Goal: Transaction & Acquisition: Obtain resource

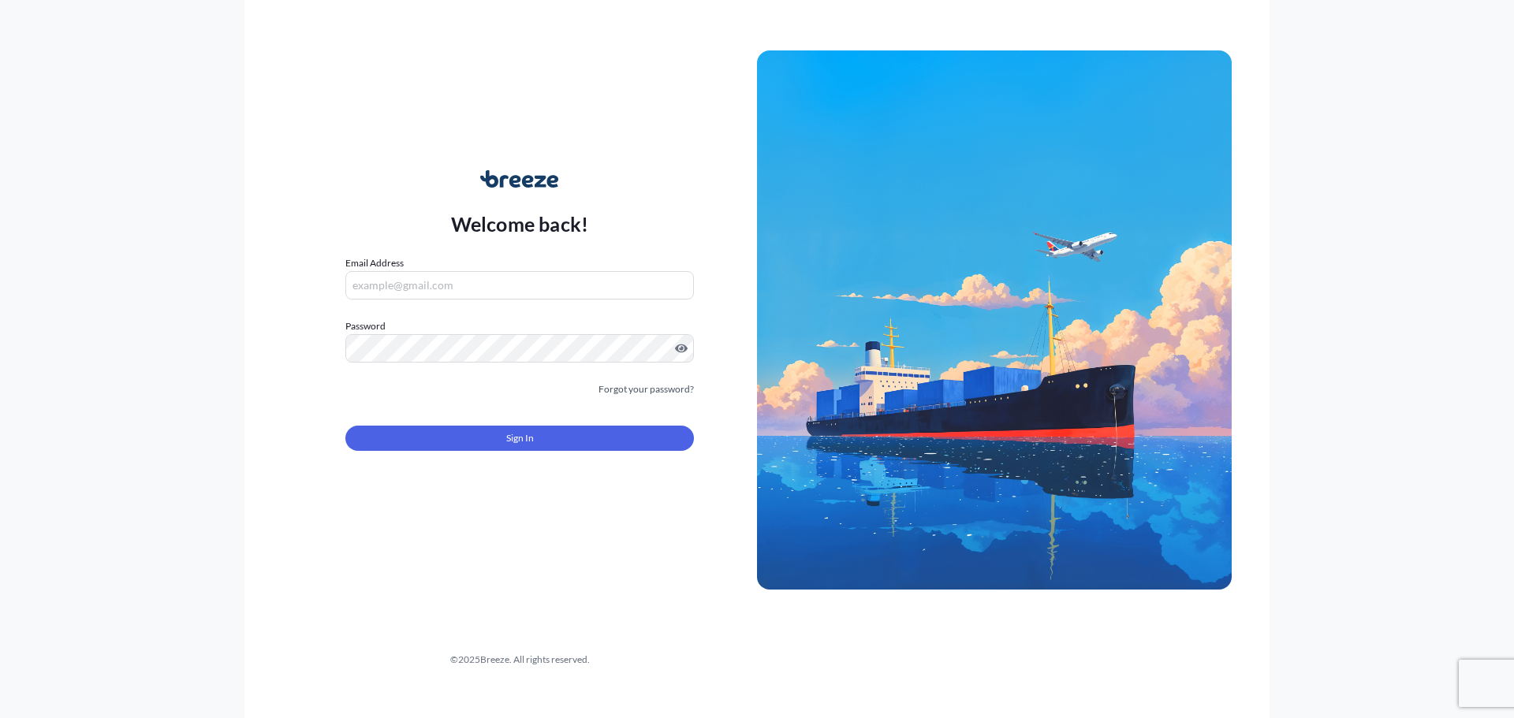
type input "[EMAIL_ADDRESS][DOMAIN_NAME]"
click at [537, 447] on button "Sign In" at bounding box center [519, 438] width 348 height 25
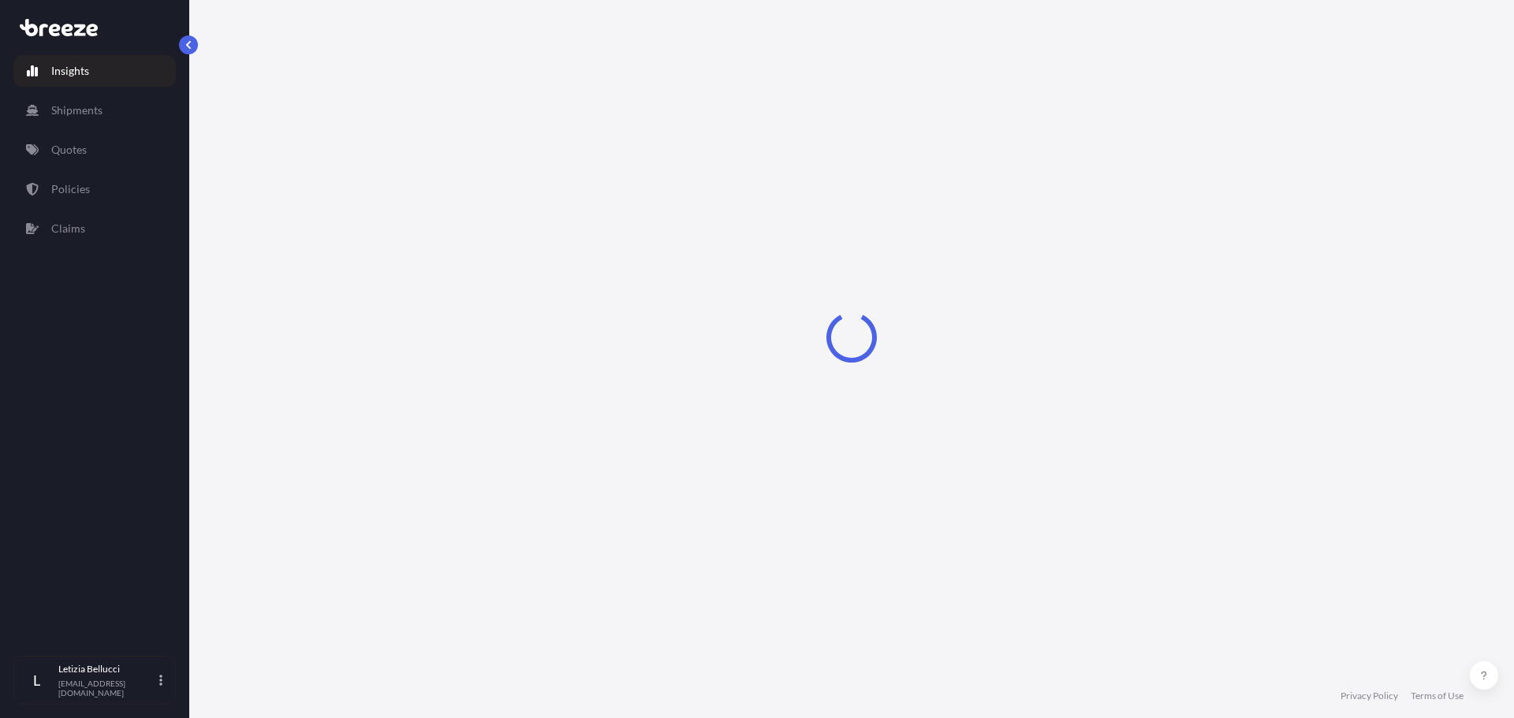
select select "2025"
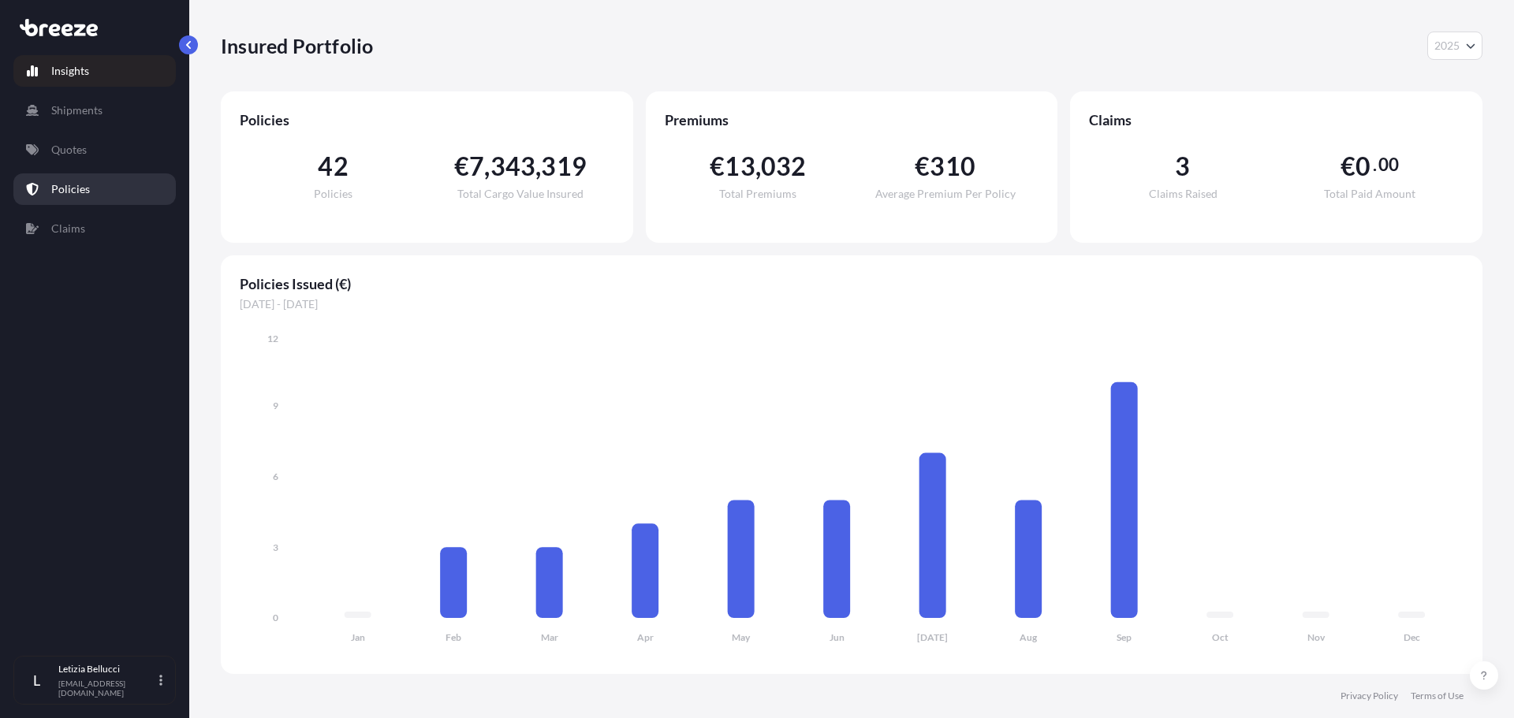
click at [127, 192] on link "Policies" at bounding box center [94, 189] width 162 height 32
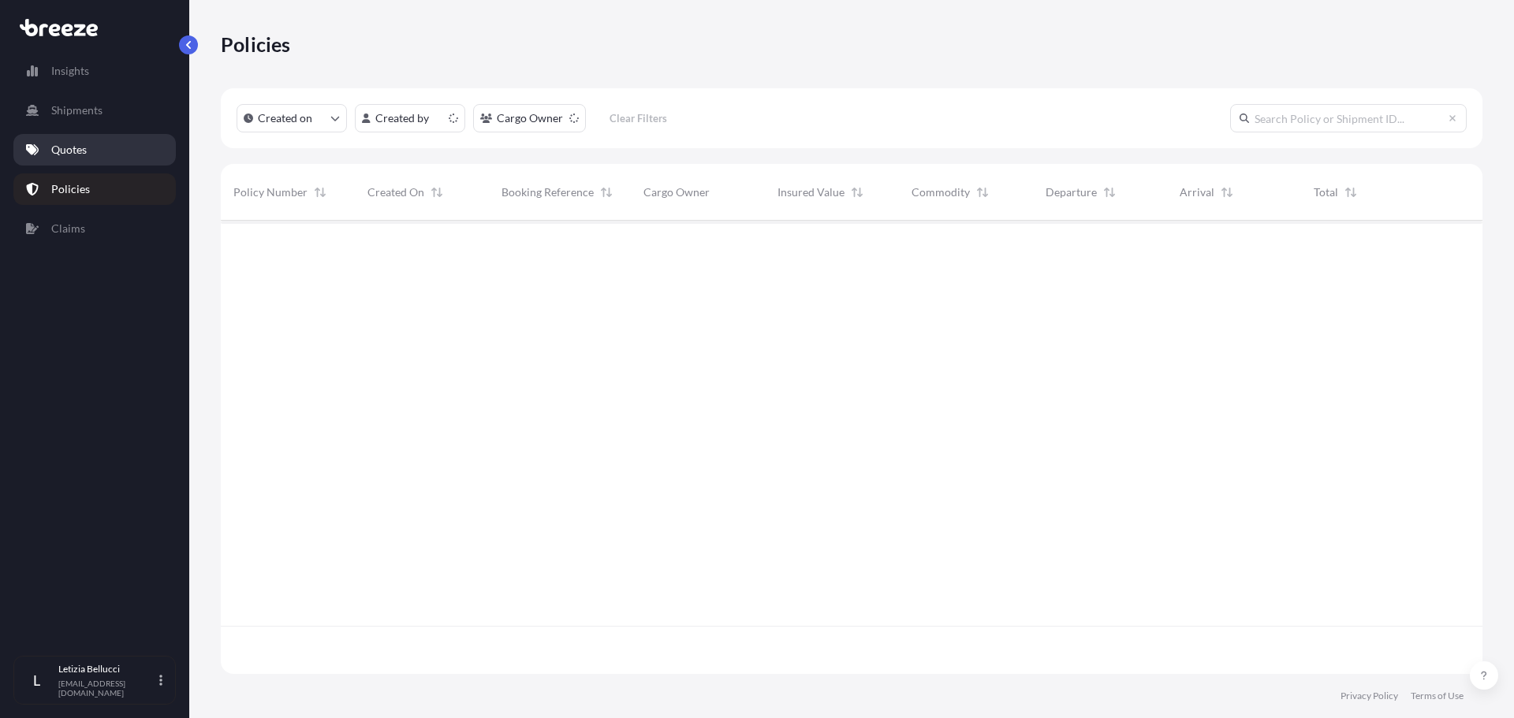
scroll to position [450, 1250]
click at [121, 156] on link "Quotes" at bounding box center [94, 150] width 162 height 32
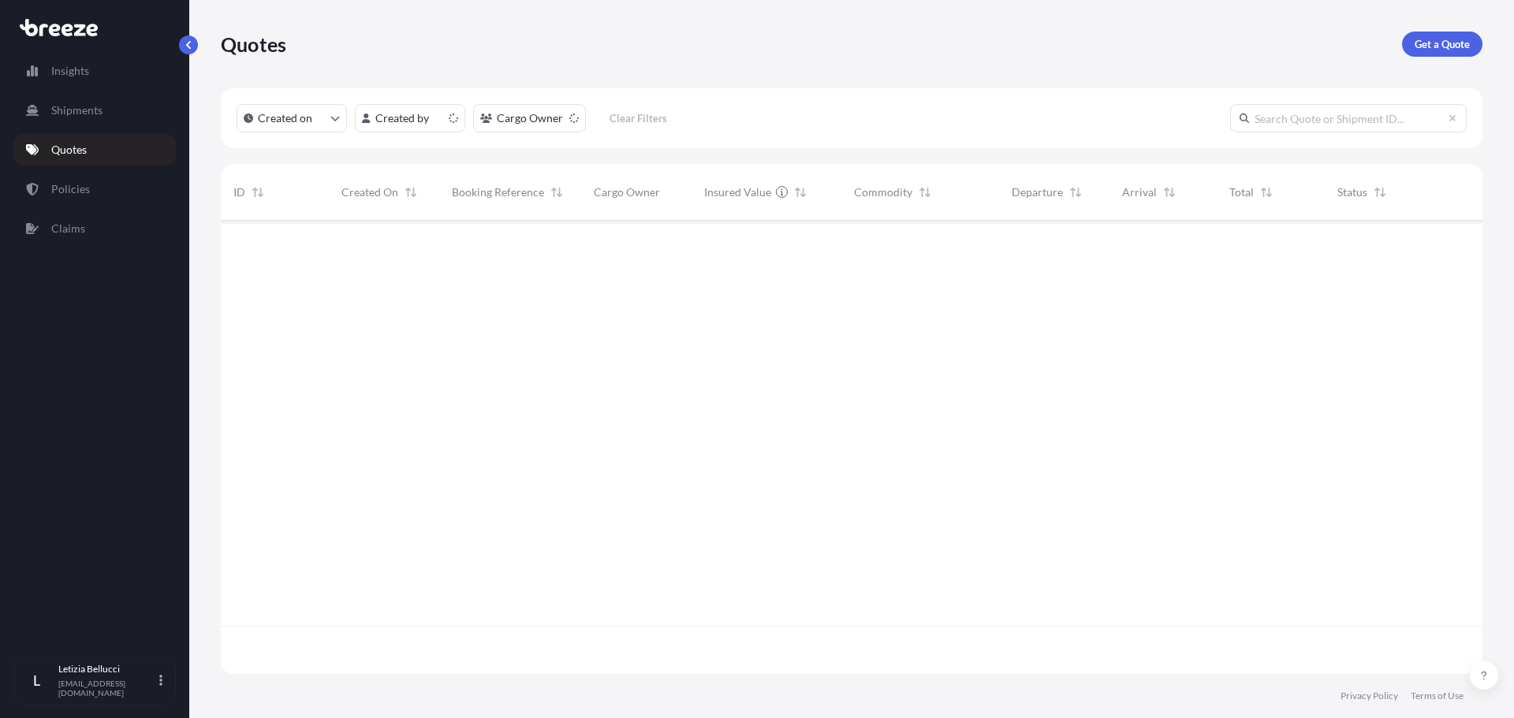
scroll to position [450, 1250]
click at [1437, 49] on p "Get a Quote" at bounding box center [1441, 44] width 55 height 16
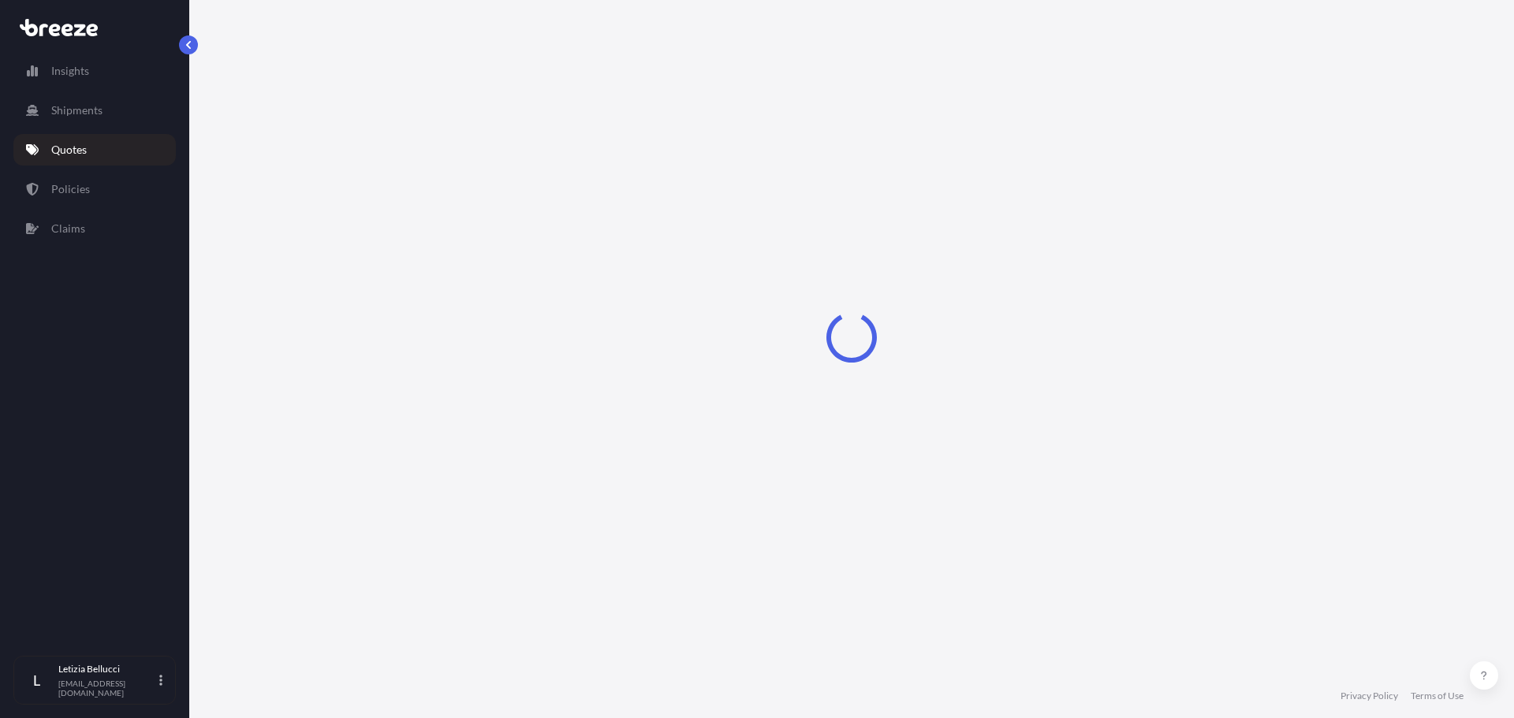
select select "Sea"
select select "1"
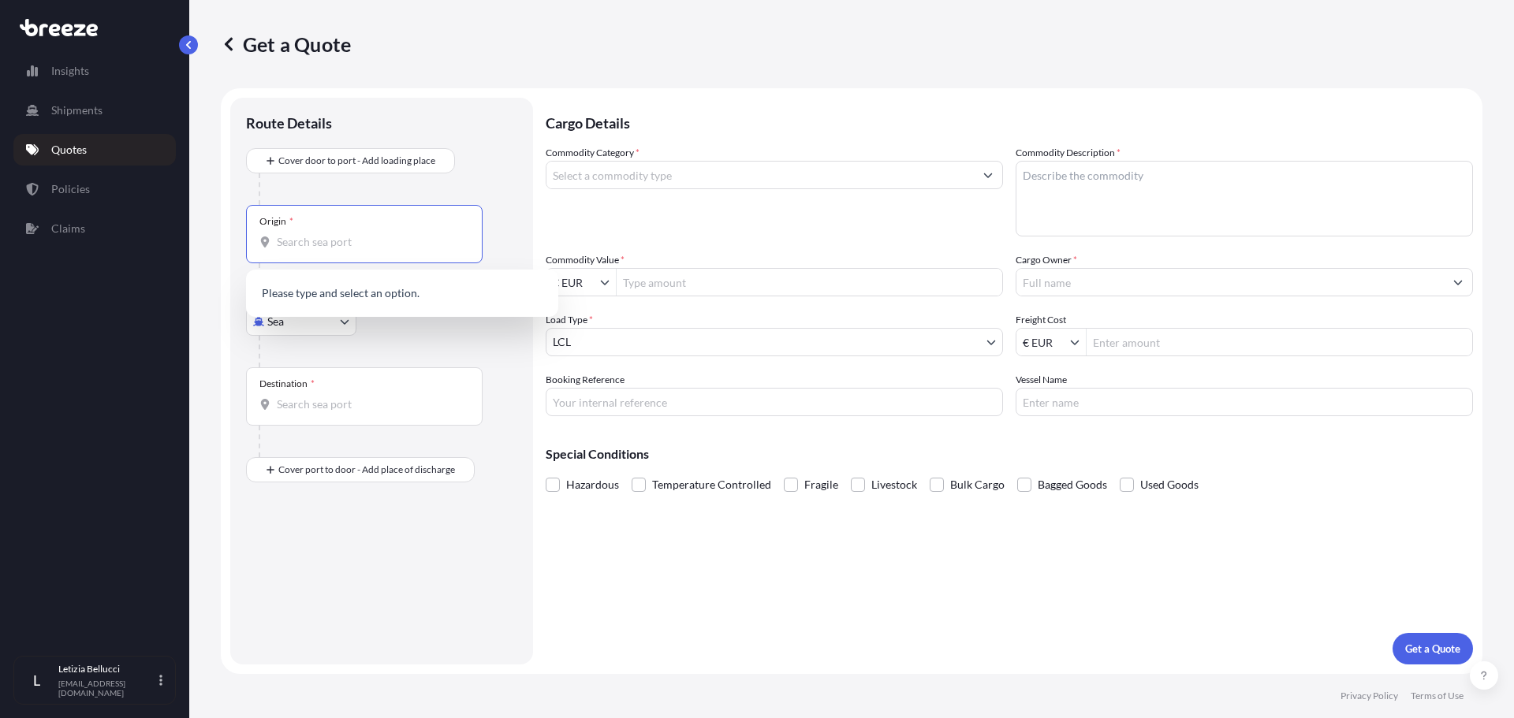
click at [327, 246] on input "Origin *" at bounding box center [370, 242] width 186 height 16
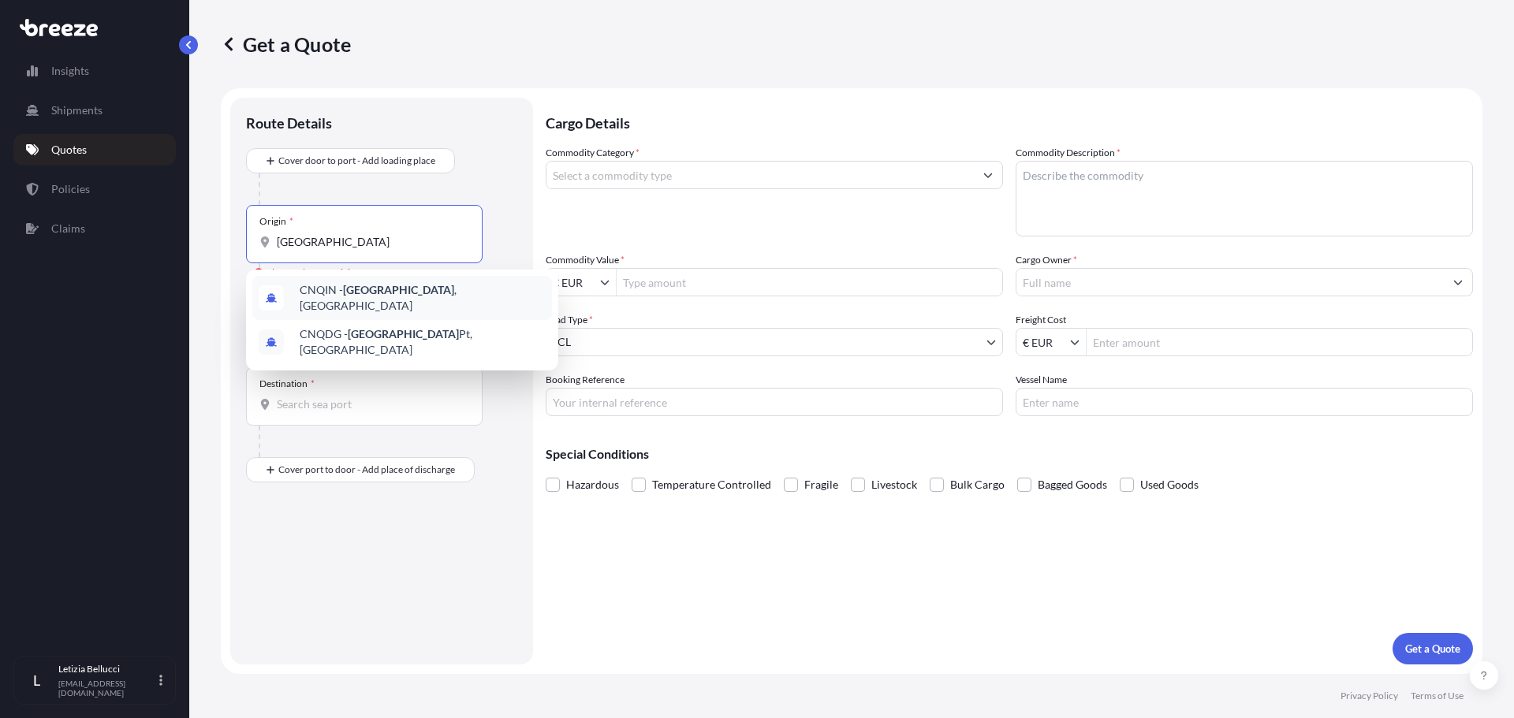
click at [438, 294] on div "CNQIN - [GEOGRAPHIC_DATA] , [GEOGRAPHIC_DATA]" at bounding box center [402, 298] width 300 height 44
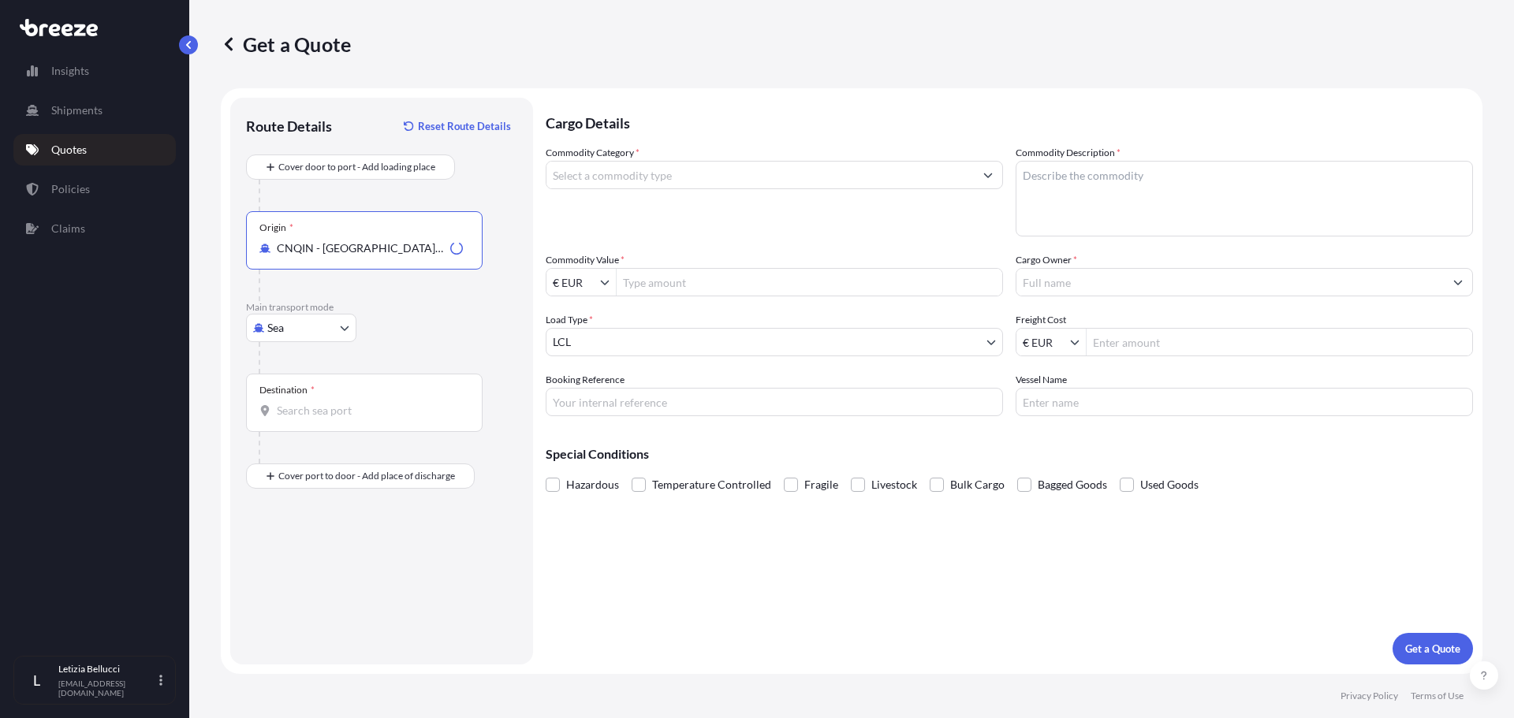
type input "CNQIN - [GEOGRAPHIC_DATA], [GEOGRAPHIC_DATA]"
click at [334, 410] on input "Destination *" at bounding box center [370, 411] width 186 height 16
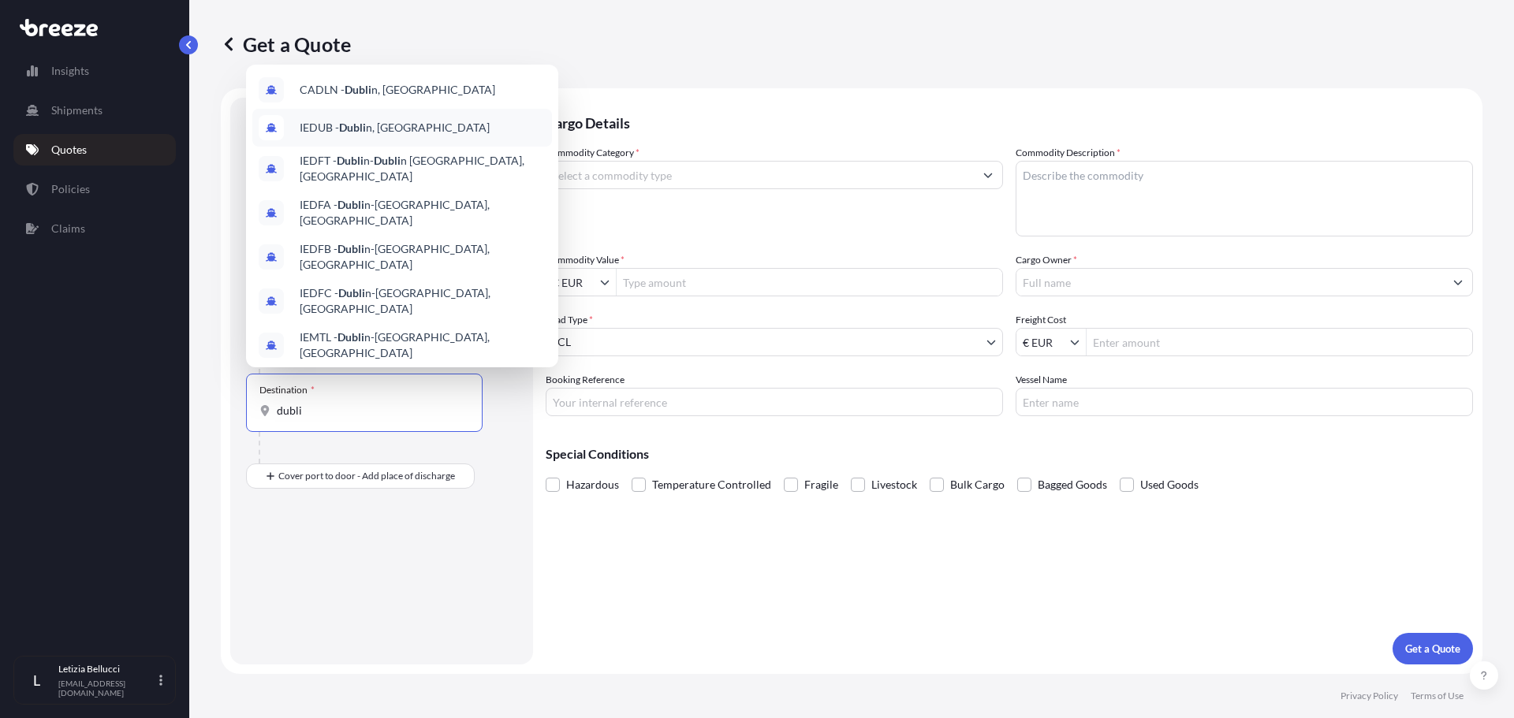
click at [390, 130] on span "IEDUB - Dubli n, [GEOGRAPHIC_DATA]" at bounding box center [395, 128] width 190 height 16
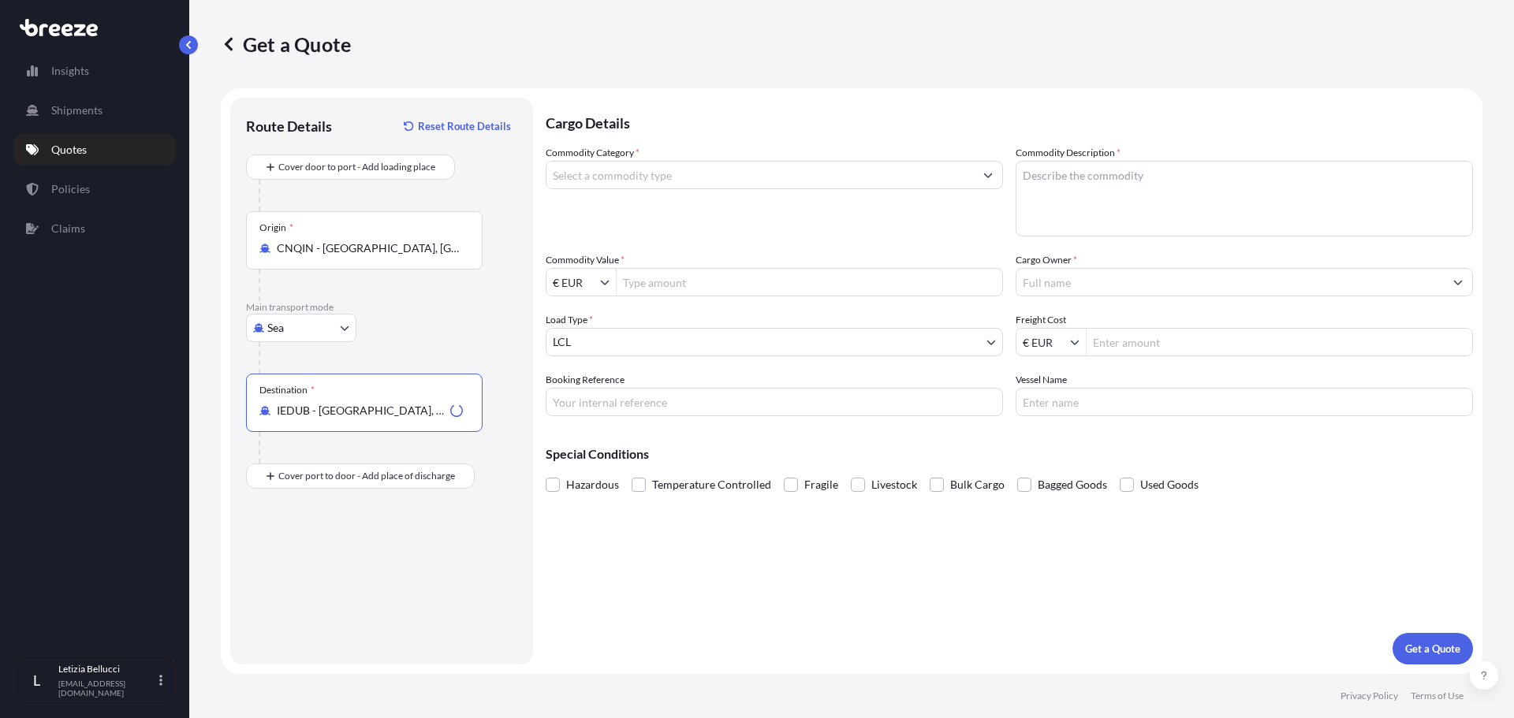
type input "IEDUB - [GEOGRAPHIC_DATA], [GEOGRAPHIC_DATA]"
click at [603, 173] on input "Commodity Category *" at bounding box center [759, 175] width 427 height 28
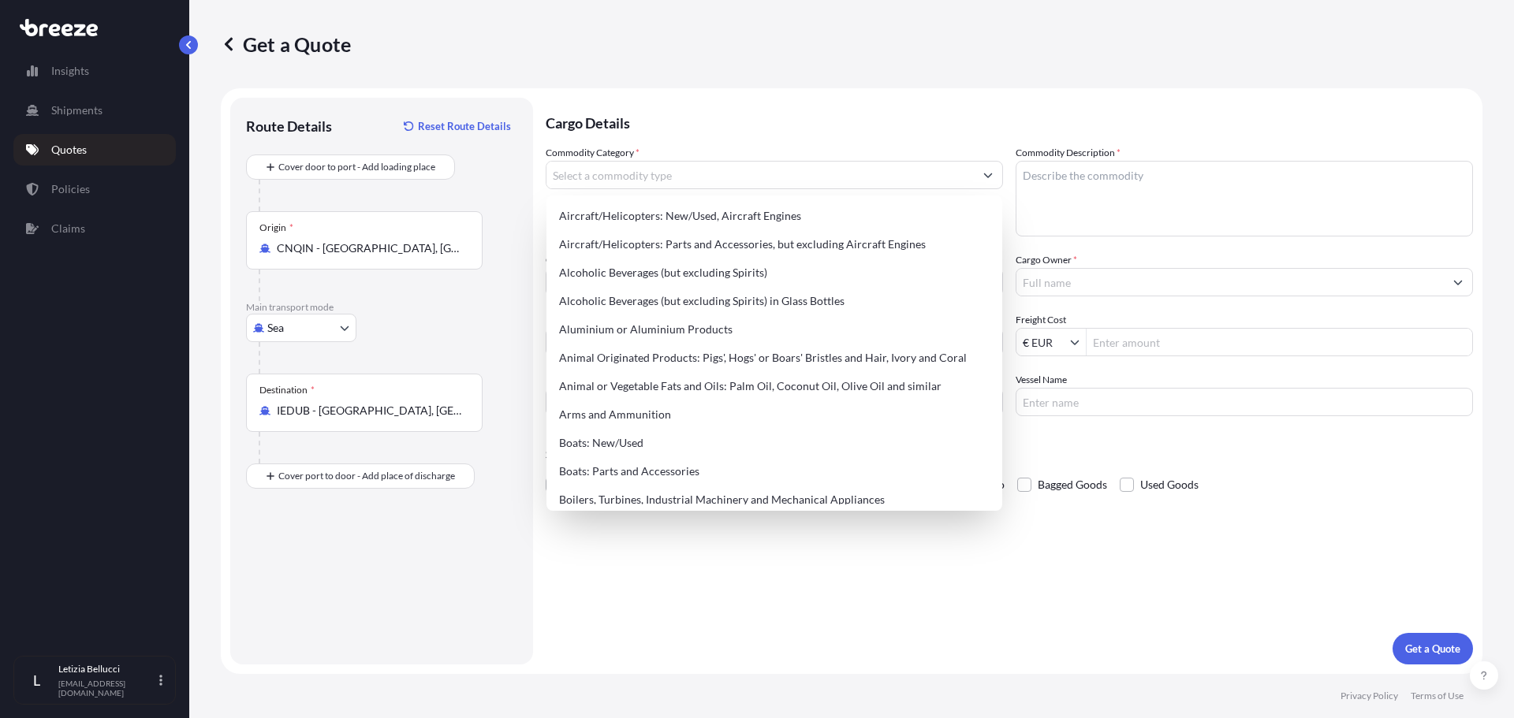
click at [1076, 67] on div "Get a Quote" at bounding box center [851, 44] width 1261 height 88
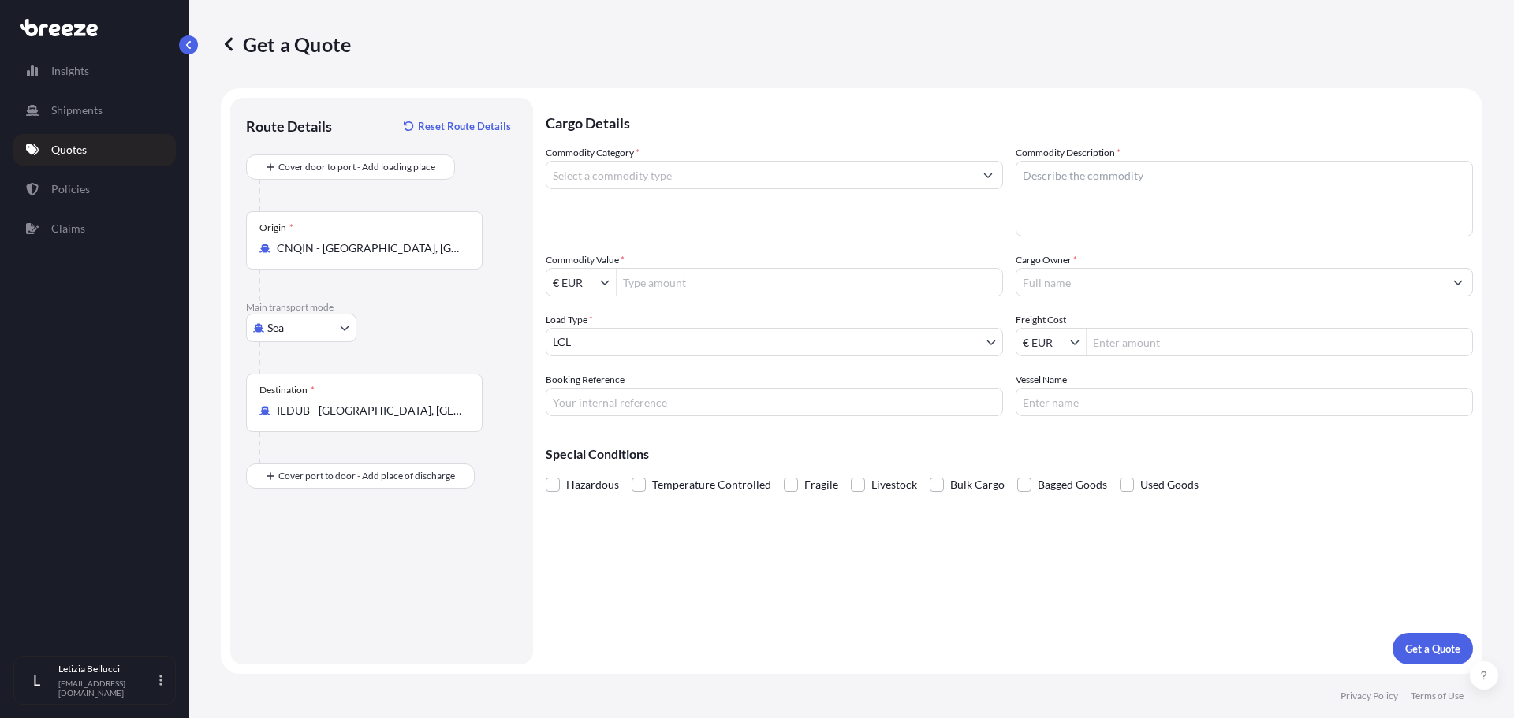
click at [681, 173] on input "Commodity Category *" at bounding box center [759, 175] width 427 height 28
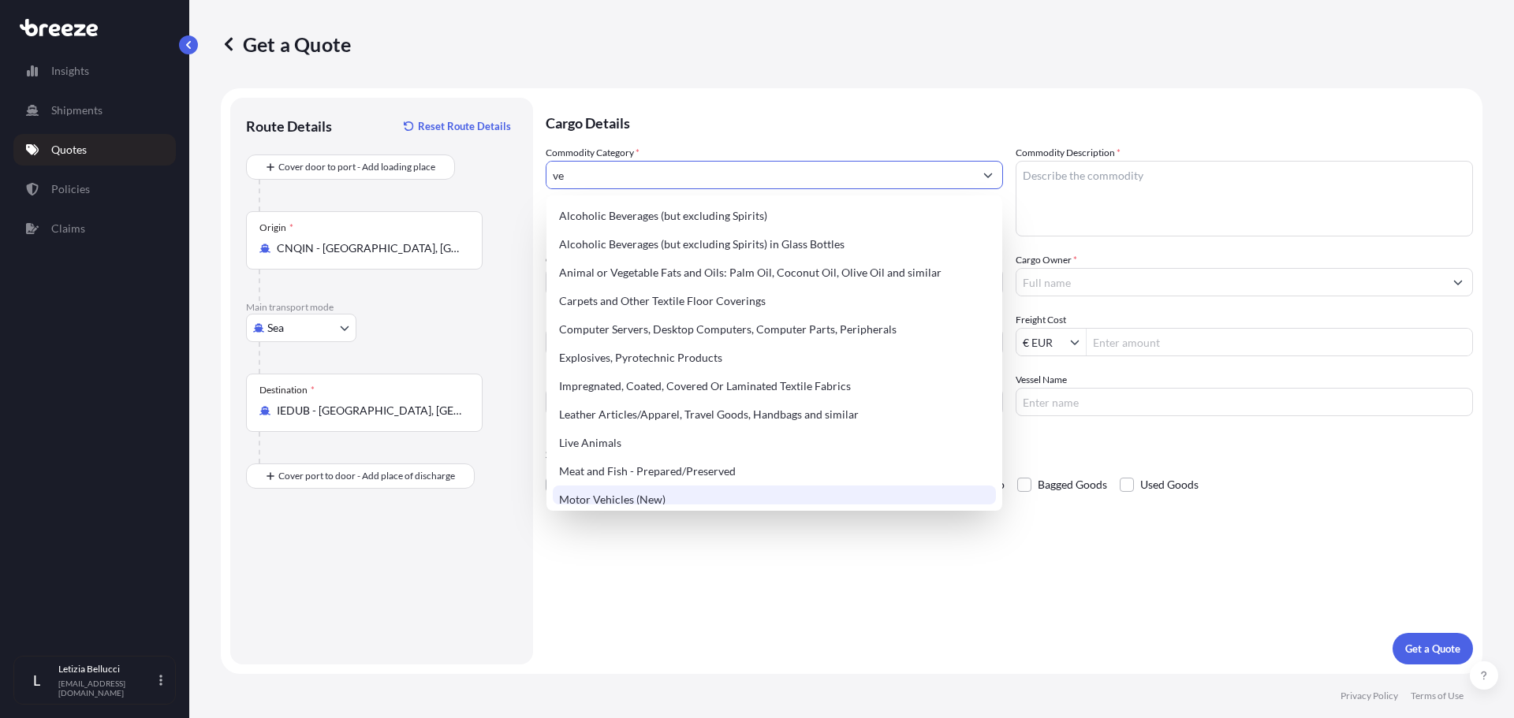
click at [657, 499] on div "Motor Vehicles (New)" at bounding box center [774, 500] width 443 height 28
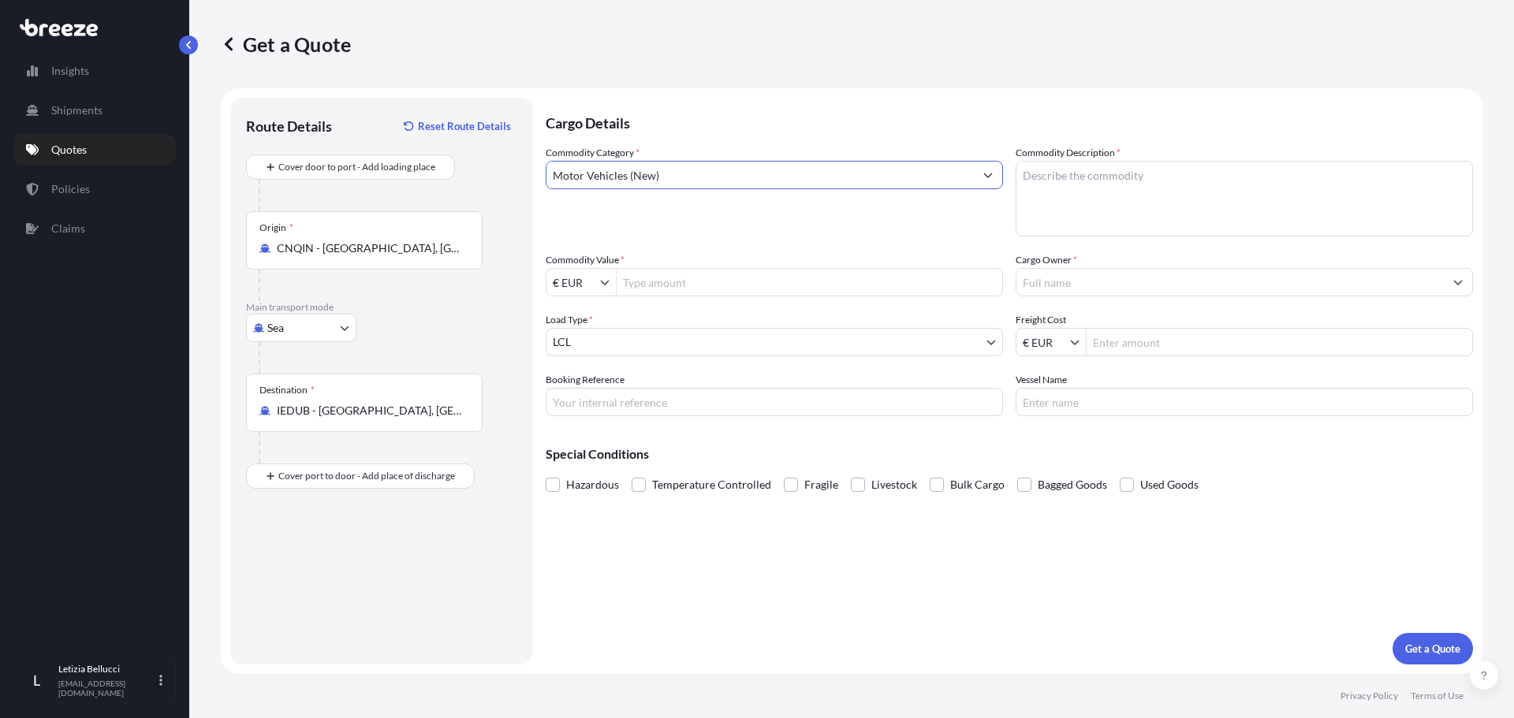
click at [994, 176] on button "Show suggestions" at bounding box center [988, 175] width 28 height 28
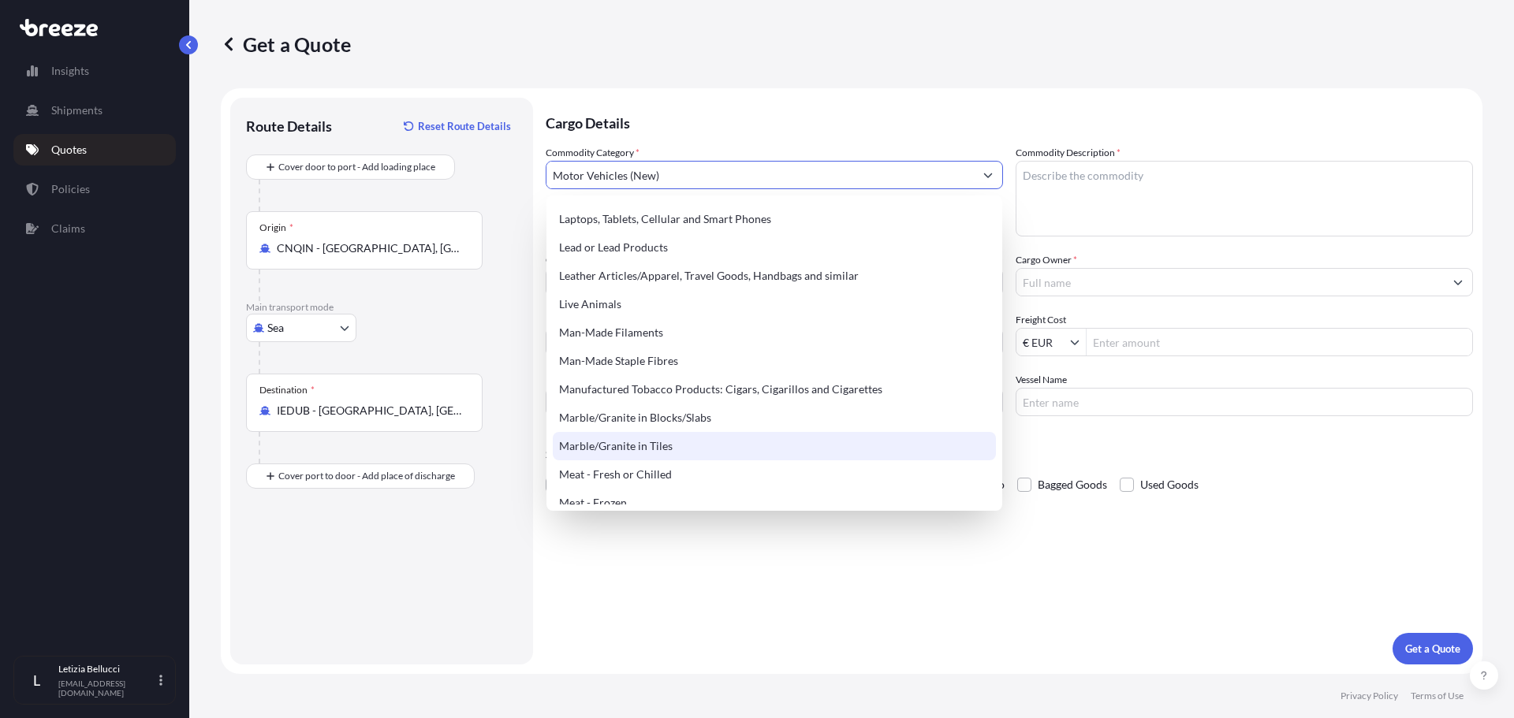
scroll to position [2050, 0]
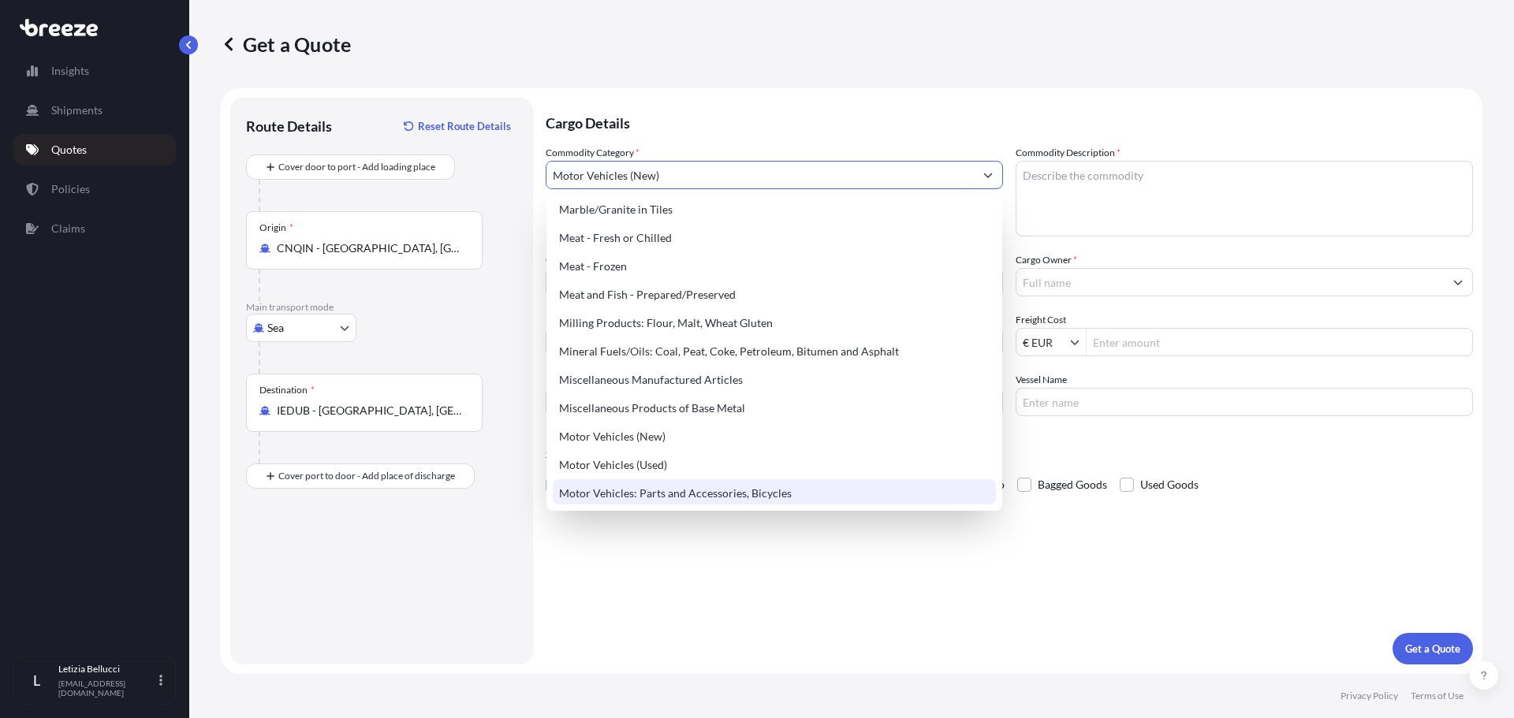
type input "Motor Vehicles (New)"
click at [773, 542] on div "Cargo Details Commodity Category * Motor Vehicles (New) Commodity Description *…" at bounding box center [1009, 381] width 927 height 567
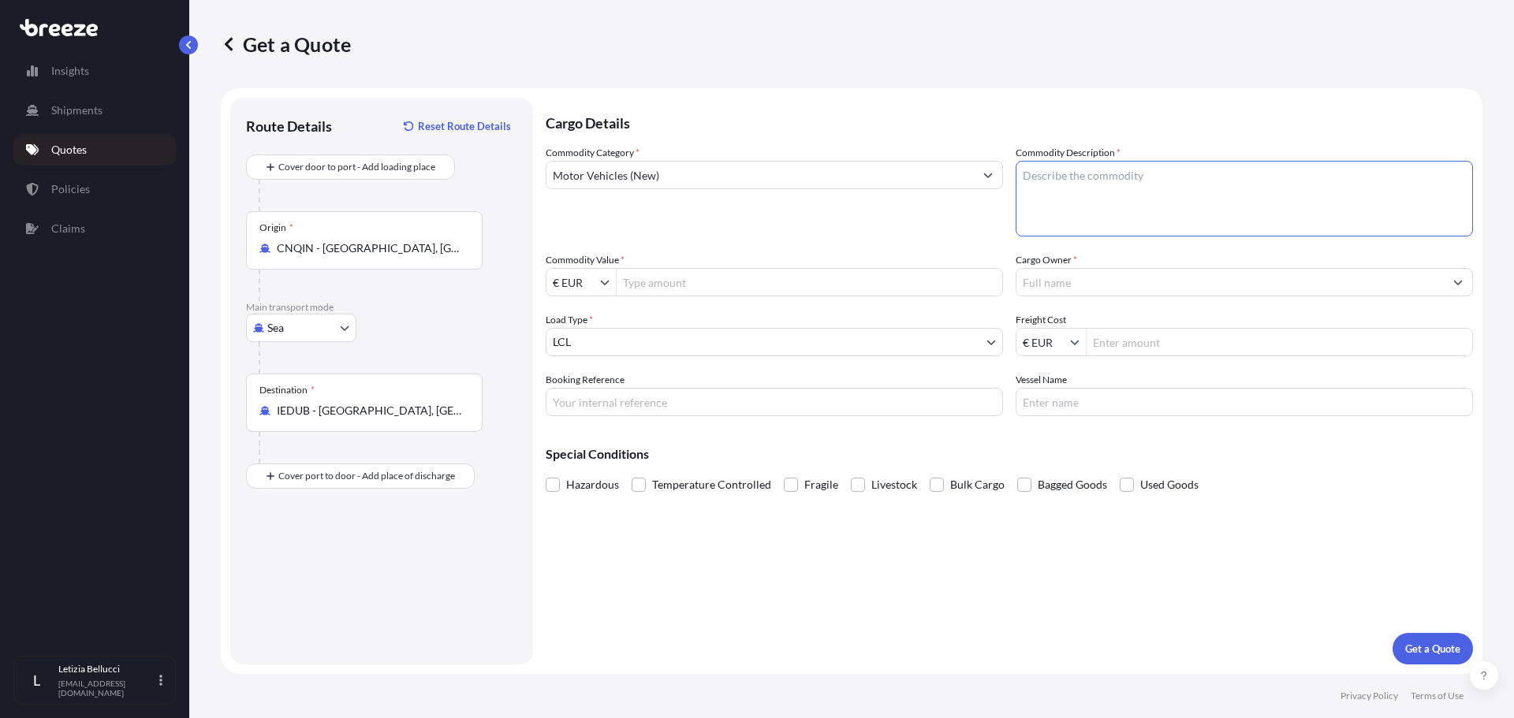
click at [1098, 200] on textarea "Commodity Description *" at bounding box center [1243, 199] width 457 height 76
click at [1095, 189] on textarea "Commodity Description *" at bounding box center [1243, 199] width 457 height 76
paste textarea "FOUR UNITS OF SHANTUI SE135 EXCAVATOR SERIAL NO./ENGINE NO. [VEHICLE_IDENTIFICA…"
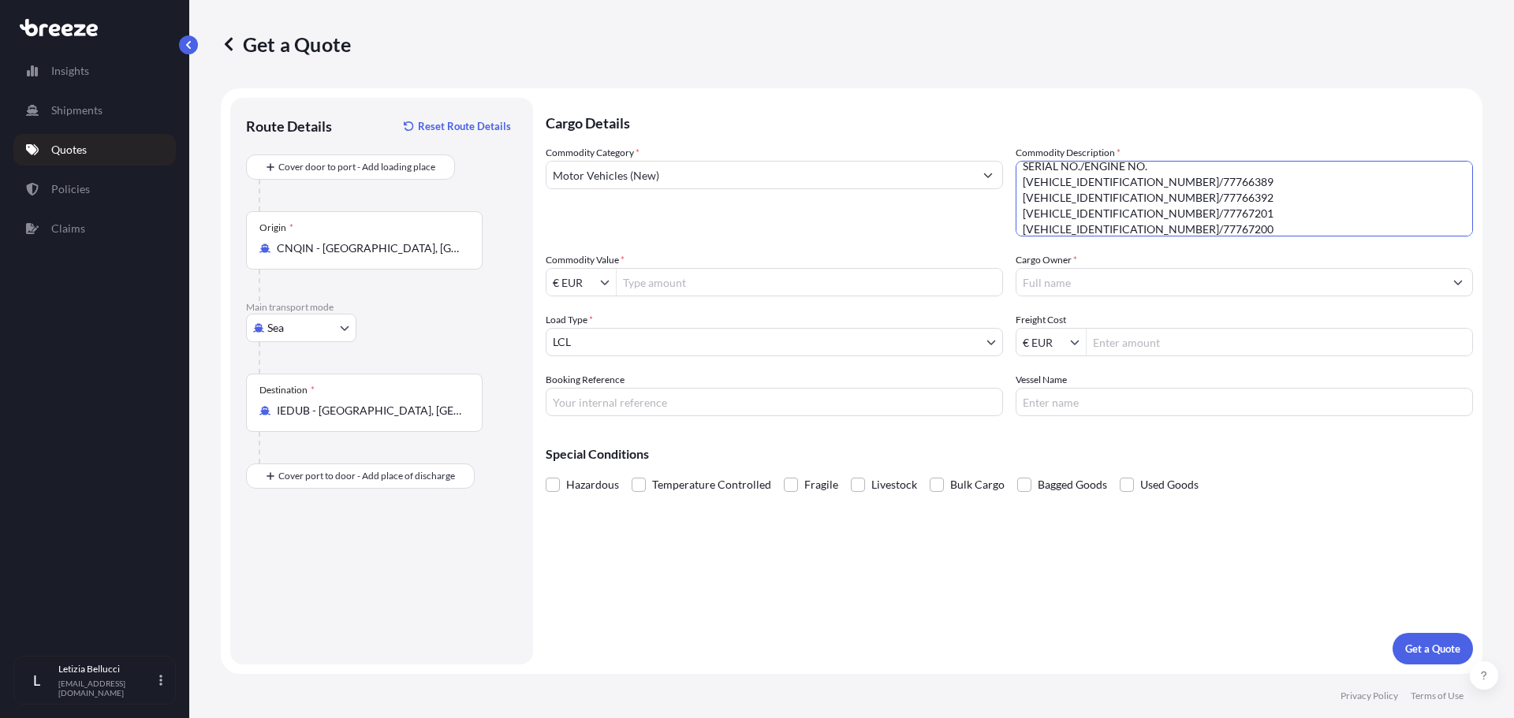
type textarea "FOUR UNITS OF SHANTUI SE135 EXCAVATOR SERIAL NO./ENGINE NO. [VEHICLE_IDENTIFICA…"
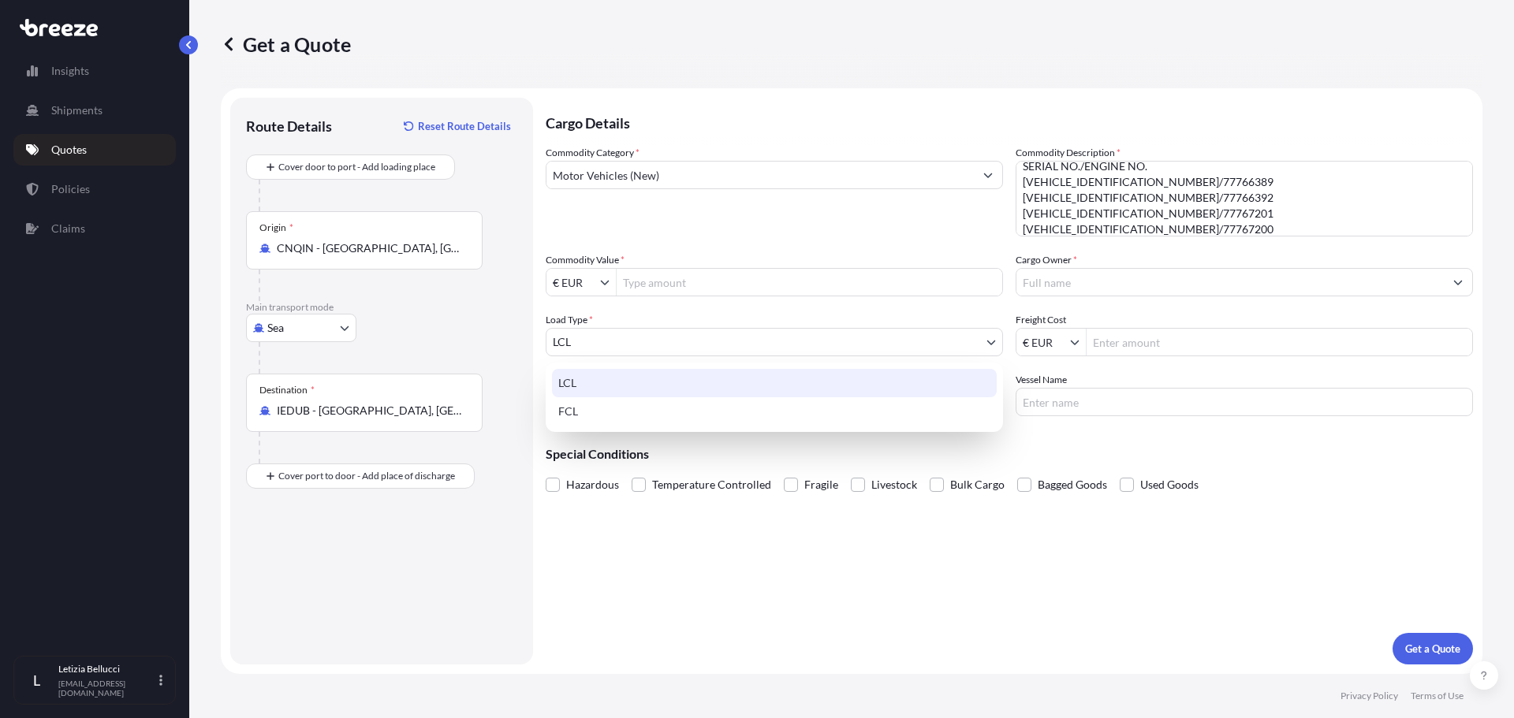
click at [588, 346] on body "Insights Shipments Quotes Policies Claims L [PERSON_NAME] [EMAIL_ADDRESS][DOMAI…" at bounding box center [757, 359] width 1514 height 718
click at [572, 419] on div "FCL" at bounding box center [774, 411] width 445 height 28
select select "2"
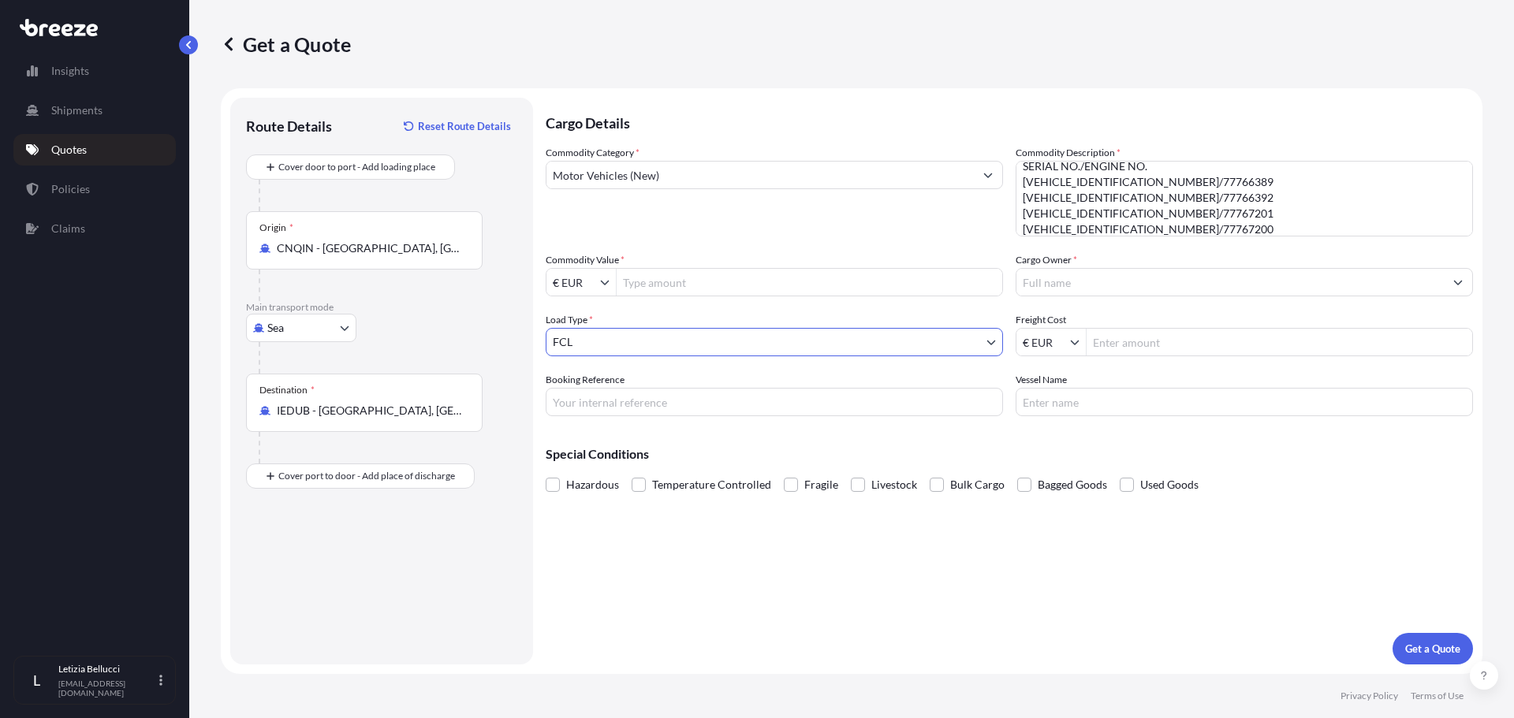
click at [638, 284] on input "Commodity Value *" at bounding box center [810, 282] width 386 height 28
click at [601, 290] on div "€ EUR" at bounding box center [581, 282] width 70 height 28
click at [599, 285] on input "€ EUR" at bounding box center [573, 282] width 54 height 28
click at [575, 382] on div "$ USD" at bounding box center [580, 377] width 63 height 28
type input "$ USD"
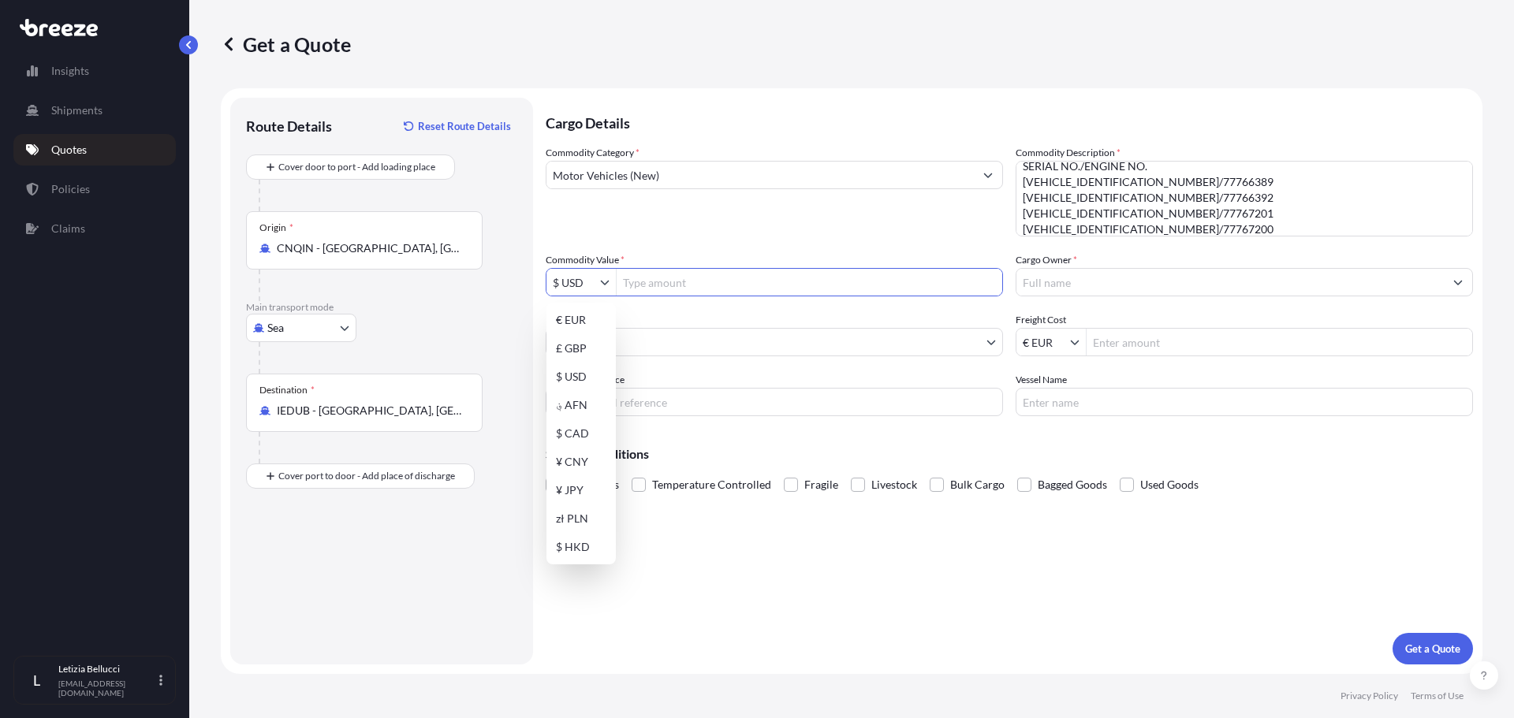
click at [665, 284] on input "Commodity Value *" at bounding box center [810, 282] width 386 height 28
type input "186,000"
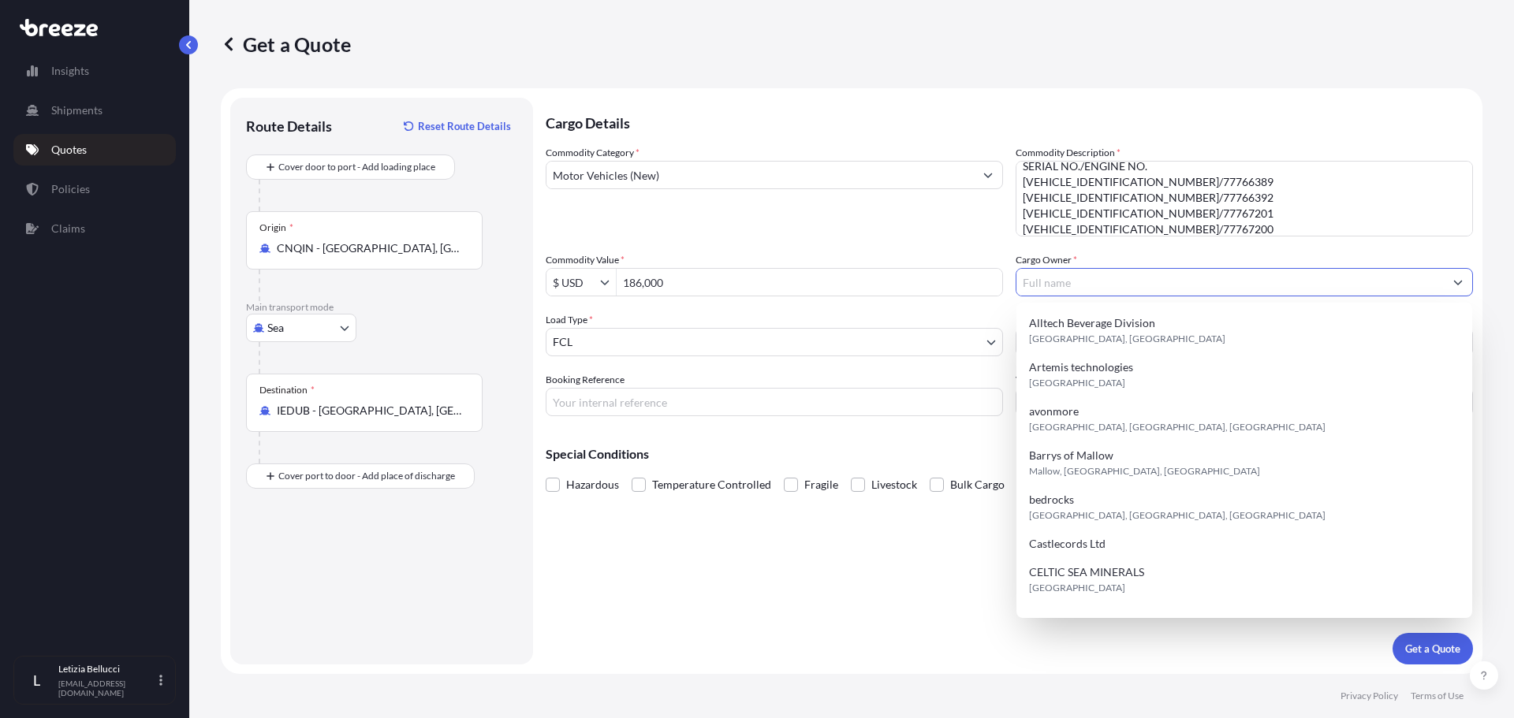
click at [1102, 295] on input "Cargo Owner *" at bounding box center [1229, 282] width 427 height 28
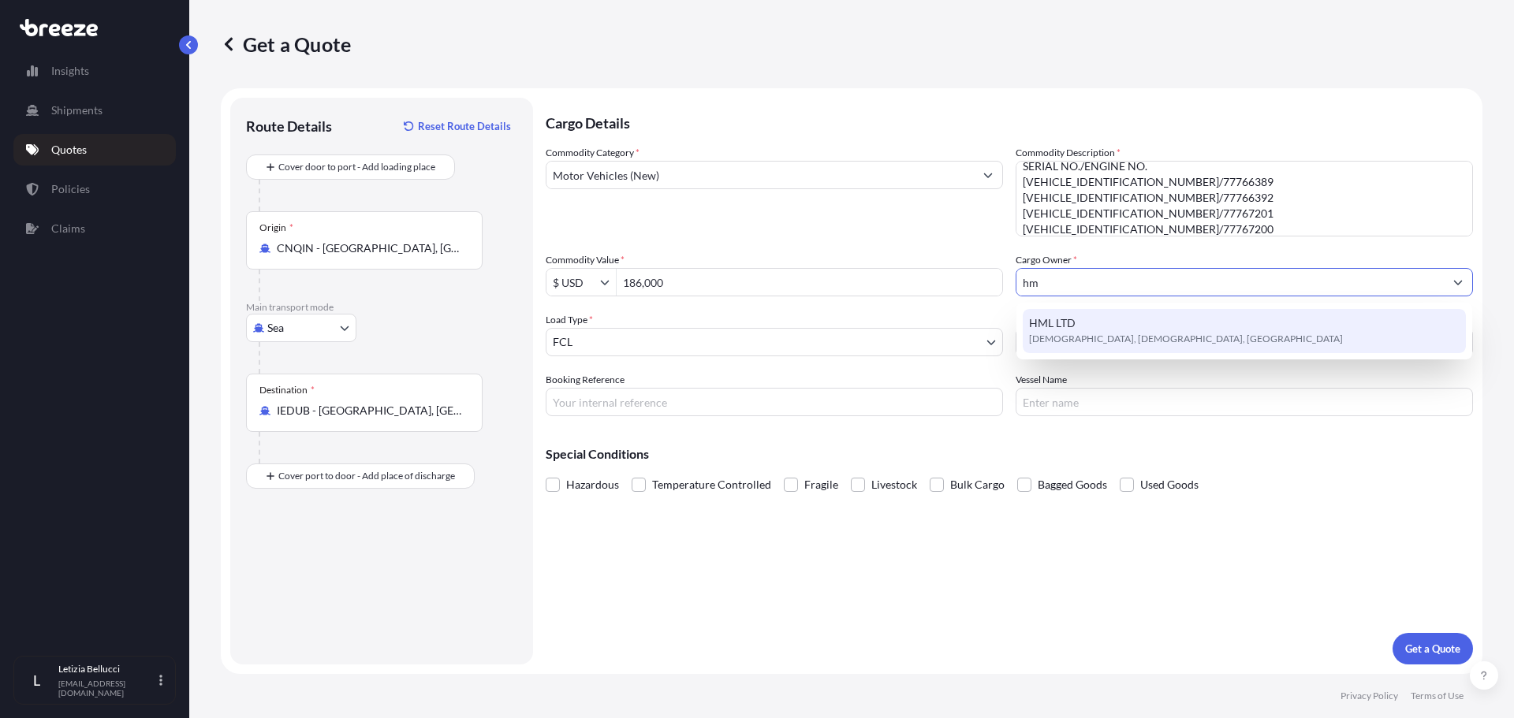
click at [1101, 320] on div "HML LTD Buncrana, [GEOGRAPHIC_DATA], [GEOGRAPHIC_DATA]" at bounding box center [1244, 331] width 443 height 44
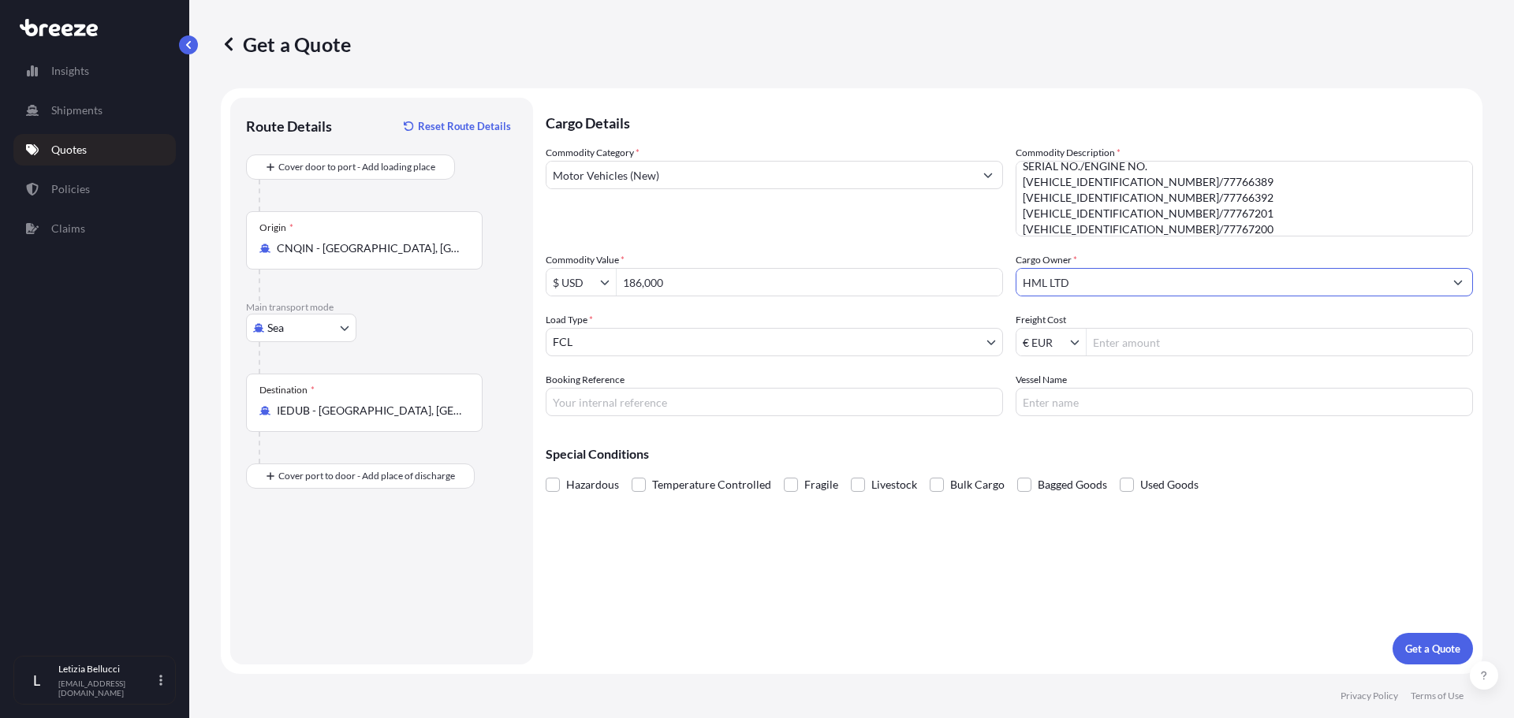
type input "HML LTD"
click at [1101, 339] on input "Freight Cost" at bounding box center [1279, 342] width 386 height 28
click at [1139, 342] on input "Freight Cost" at bounding box center [1279, 342] width 386 height 28
click at [1065, 341] on input "€ EUR" at bounding box center [1043, 342] width 54 height 28
click at [1055, 427] on div "$ USD" at bounding box center [1050, 437] width 63 height 28
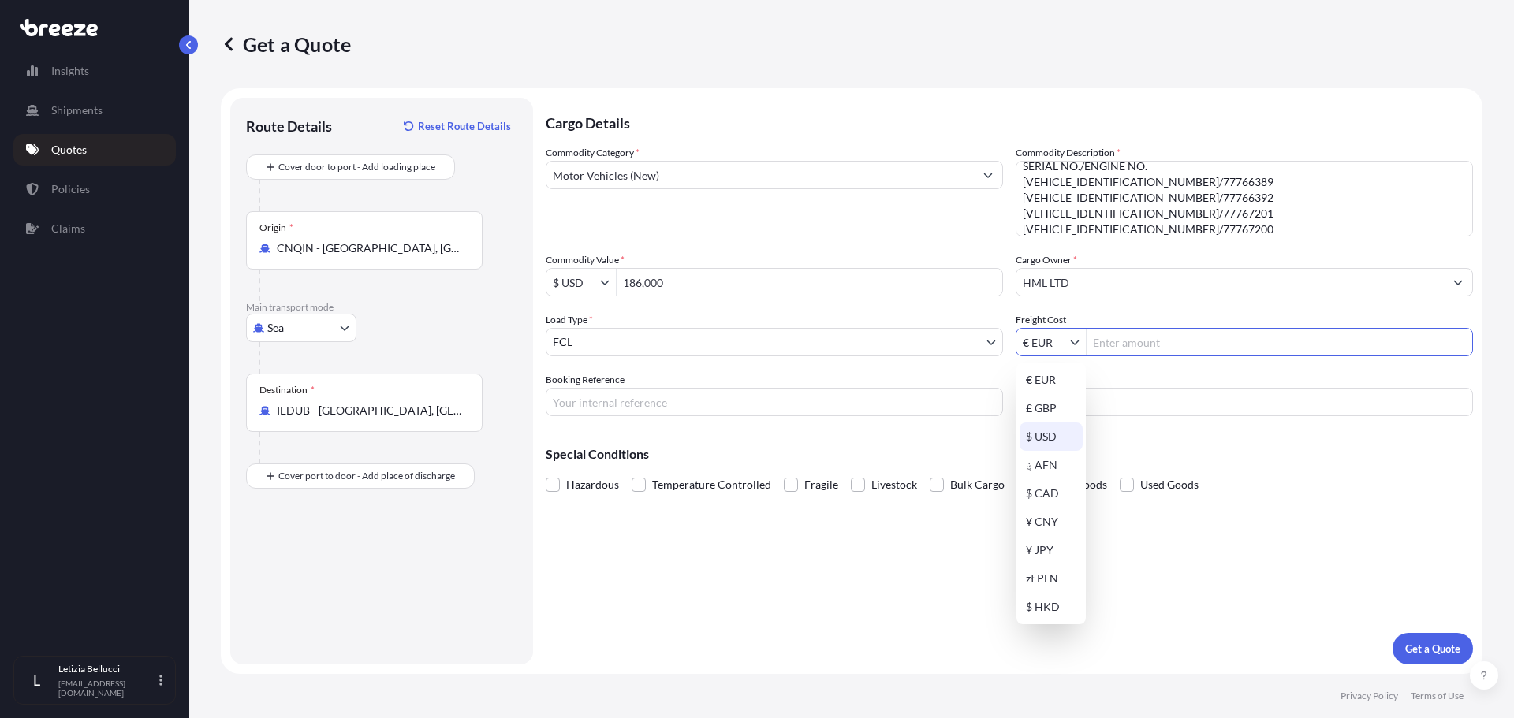
type input "$ USD"
click at [1119, 339] on input "Freight Cost" at bounding box center [1279, 342] width 386 height 28
type input "12,450"
click at [625, 400] on input "Booking Reference" at bounding box center [774, 402] width 457 height 28
type input "d"
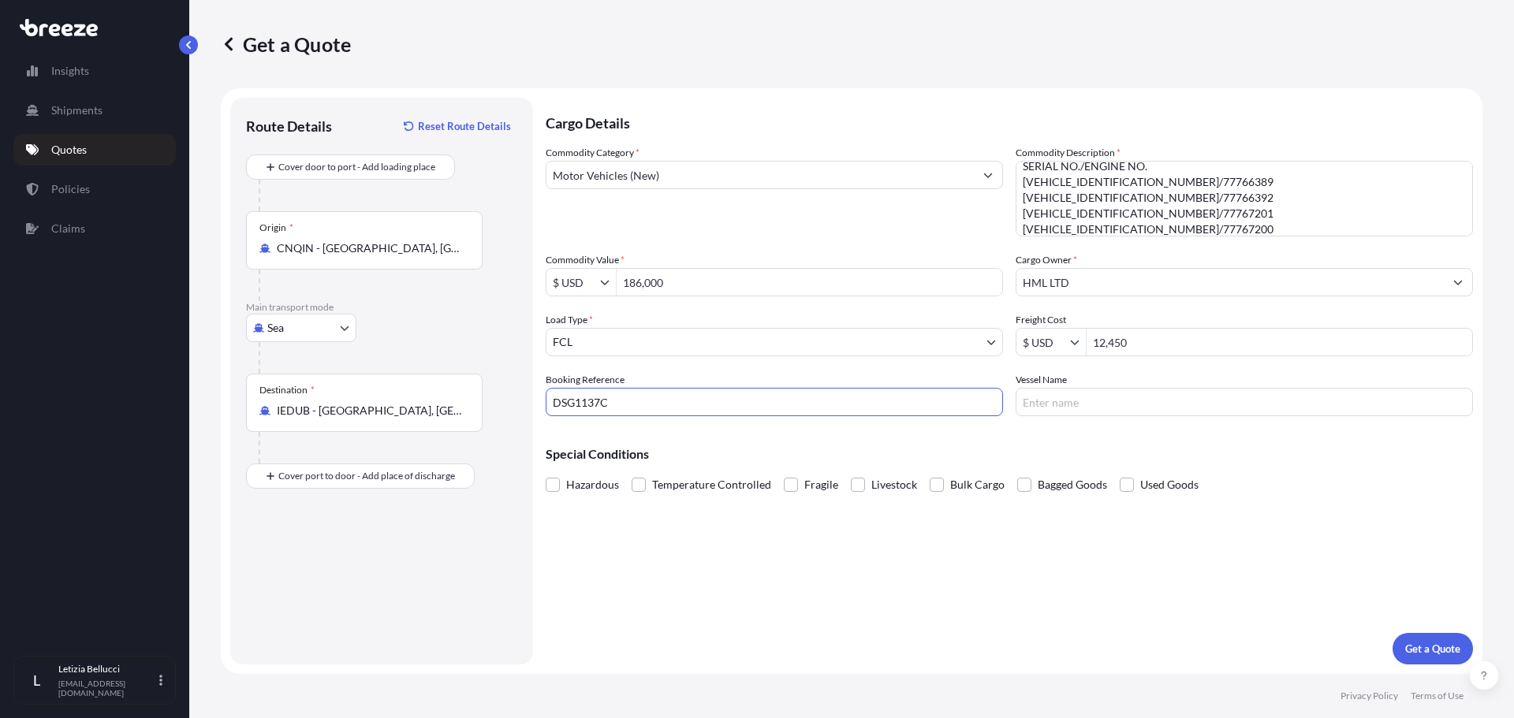
type input "DSG1137C"
type input "OOCL SPAIN OR SUB"
click at [1403, 643] on button "Get a Quote" at bounding box center [1432, 649] width 80 height 32
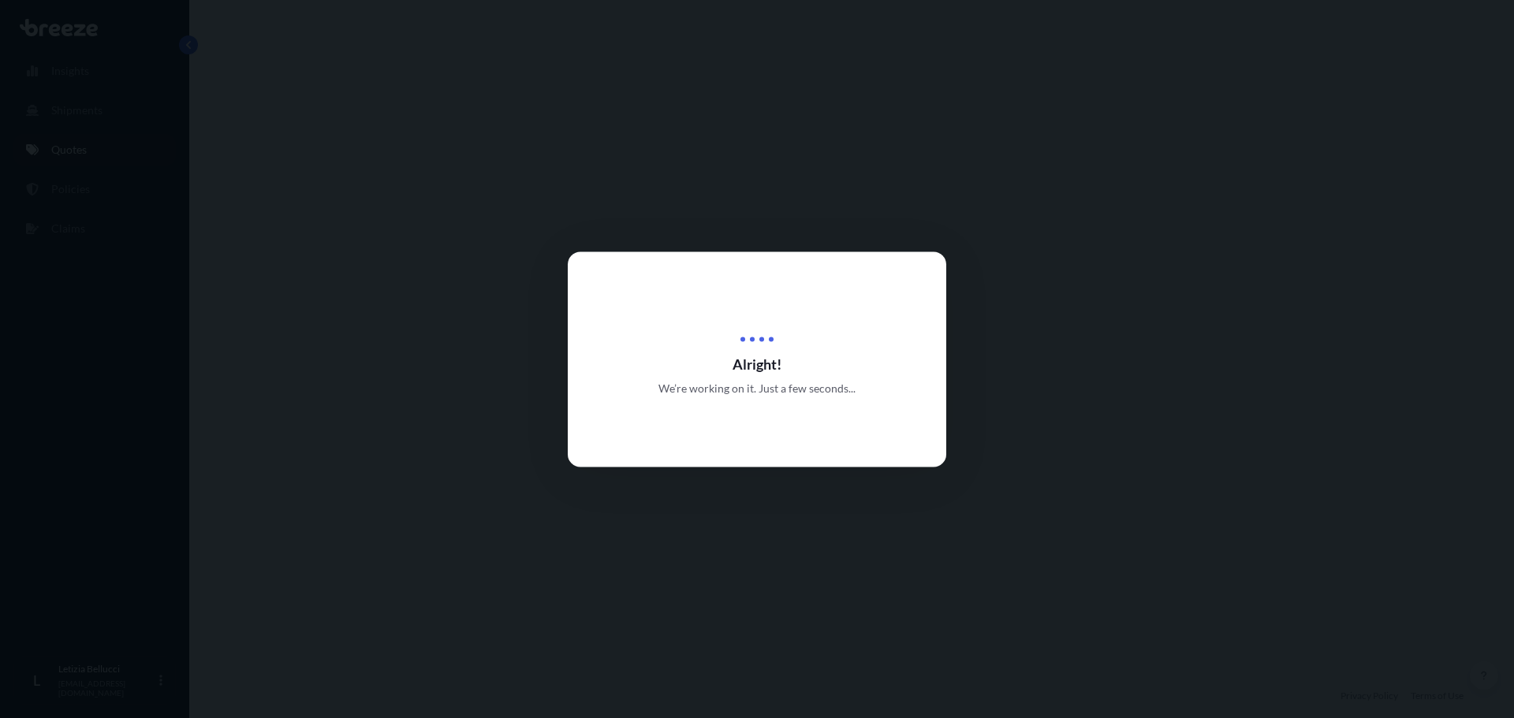
select select "Sea"
select select "2"
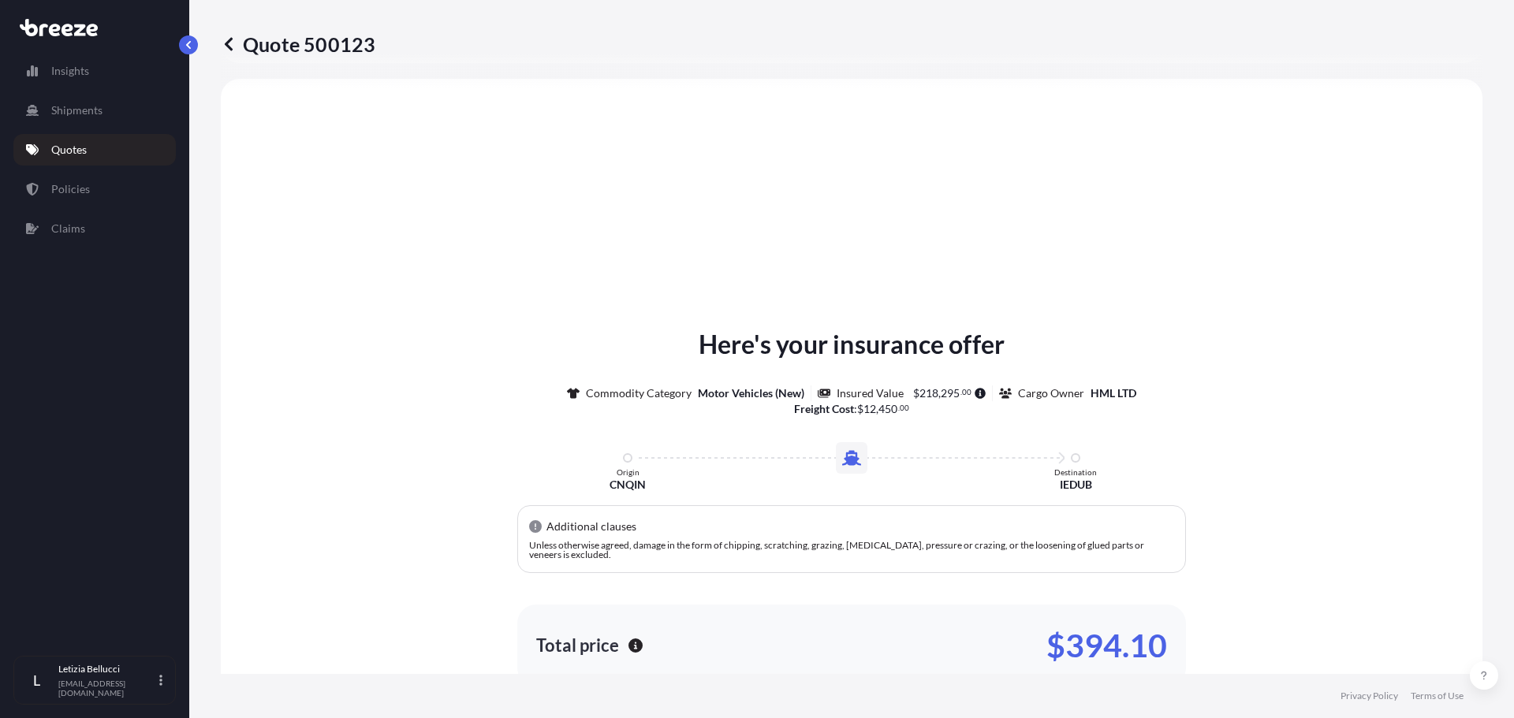
scroll to position [632, 0]
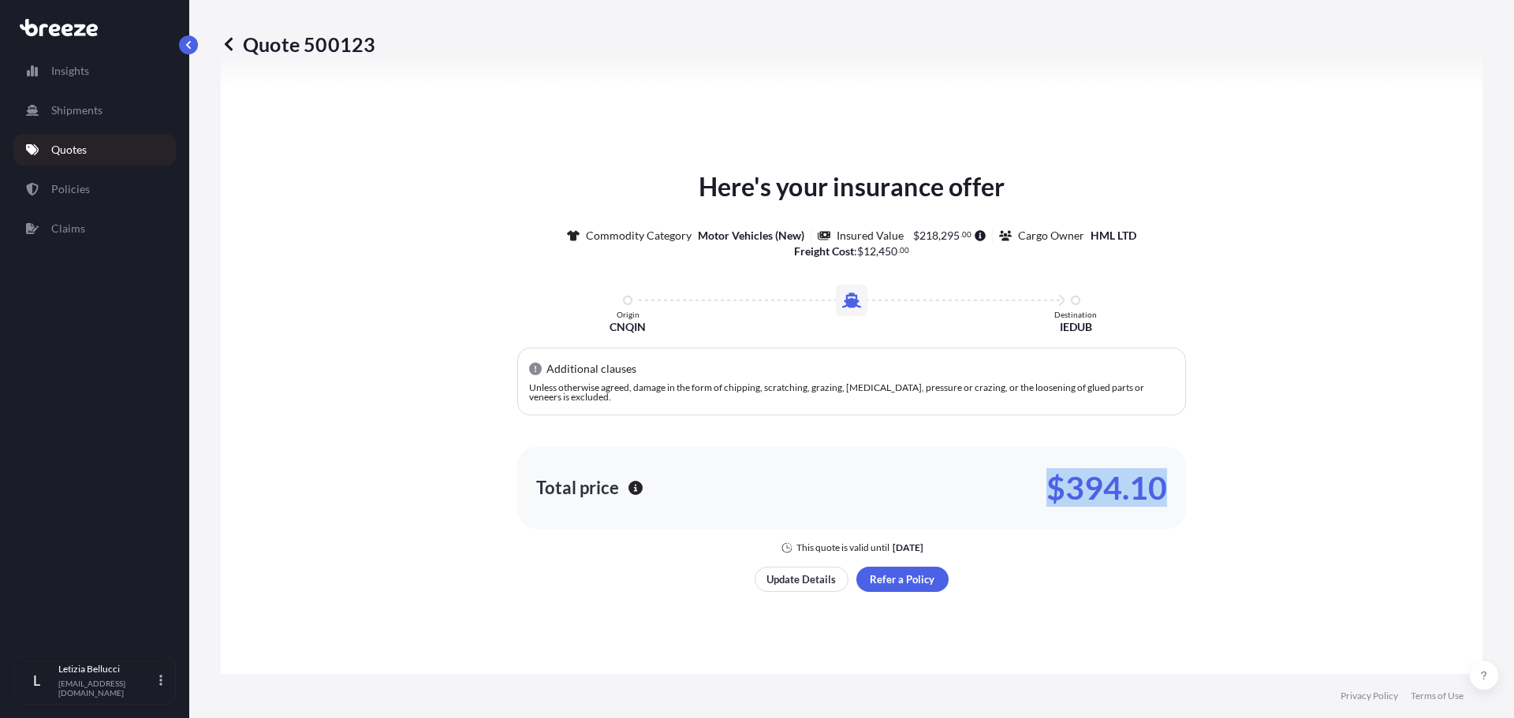
drag, startPoint x: 1044, startPoint y: 490, endPoint x: 1157, endPoint y: 497, distance: 112.9
click at [1157, 497] on p "$394.10" at bounding box center [1106, 487] width 121 height 25
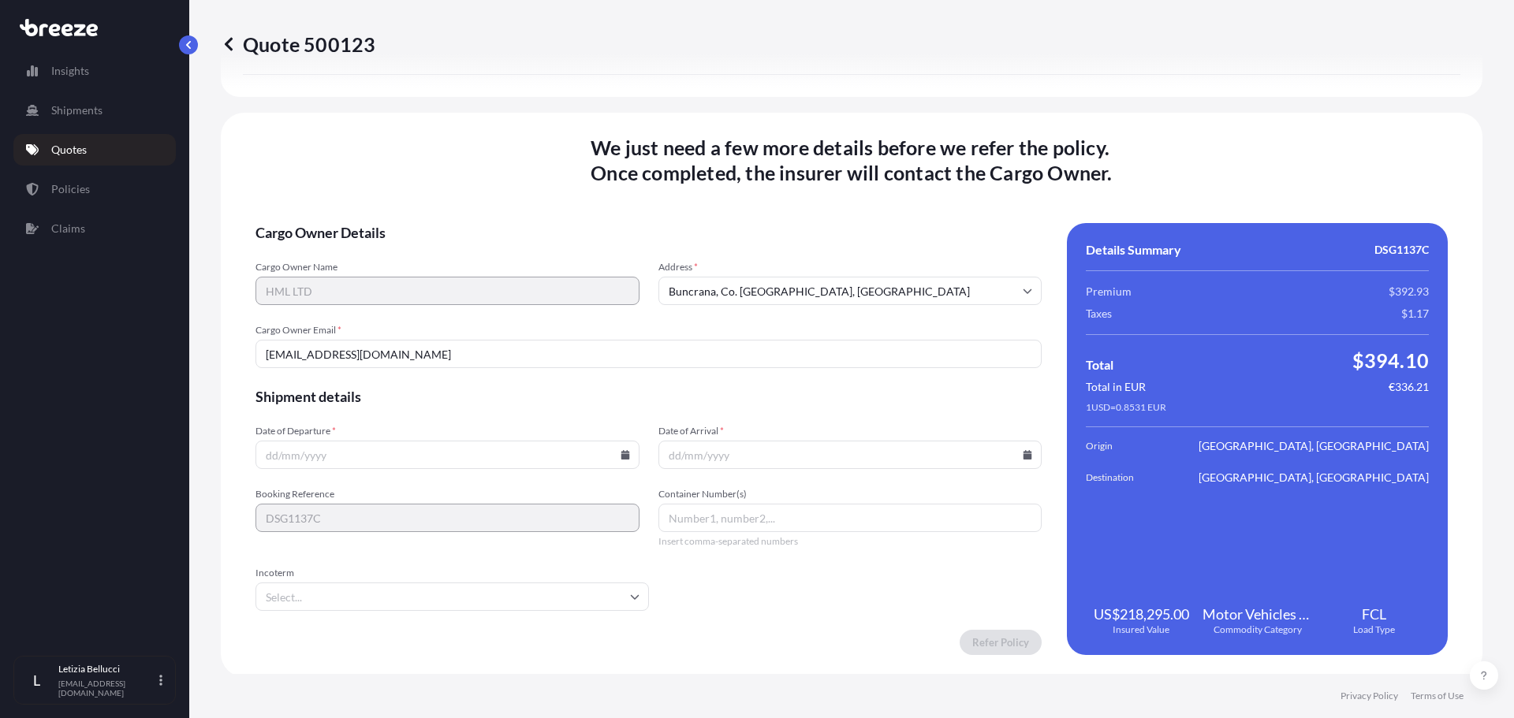
scroll to position [2025, 0]
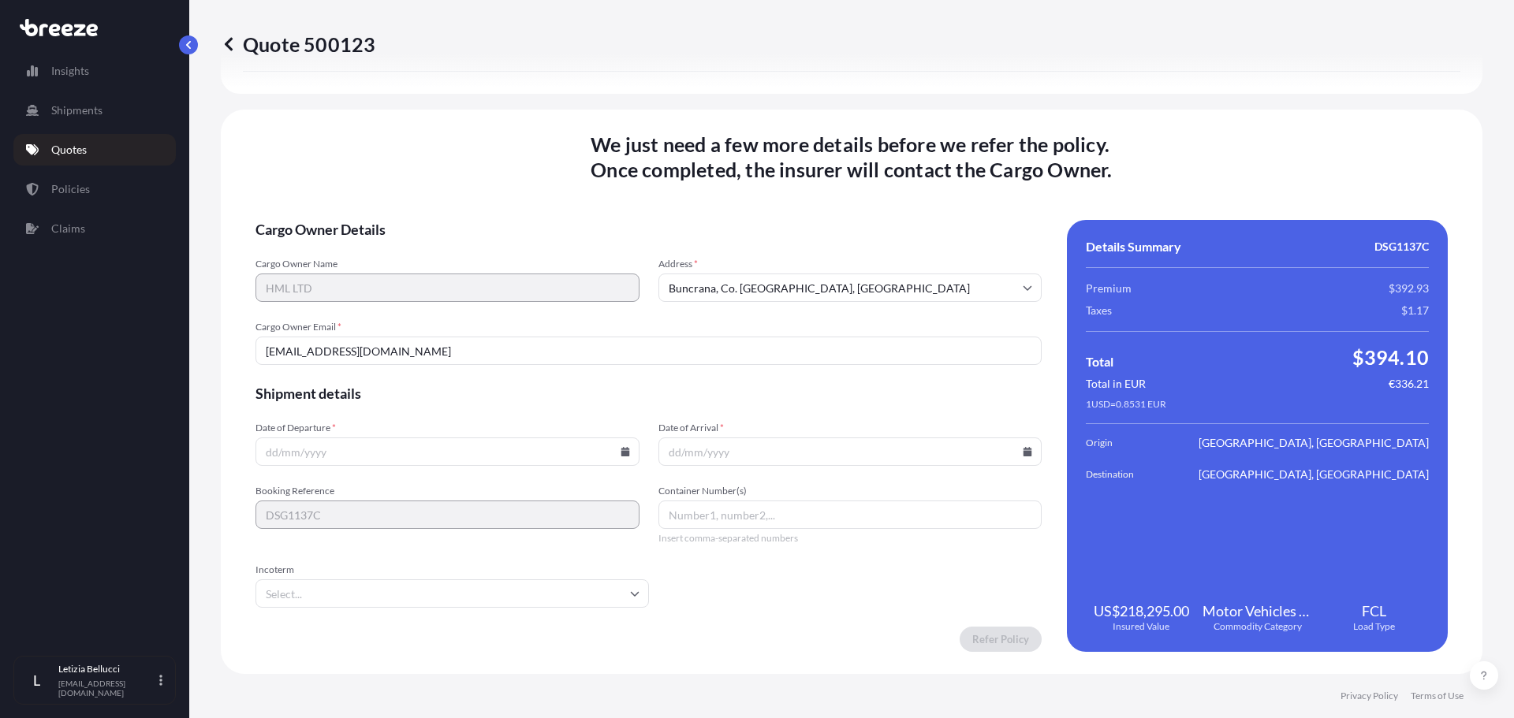
click at [284, 446] on input "Date of Departure *" at bounding box center [447, 452] width 384 height 28
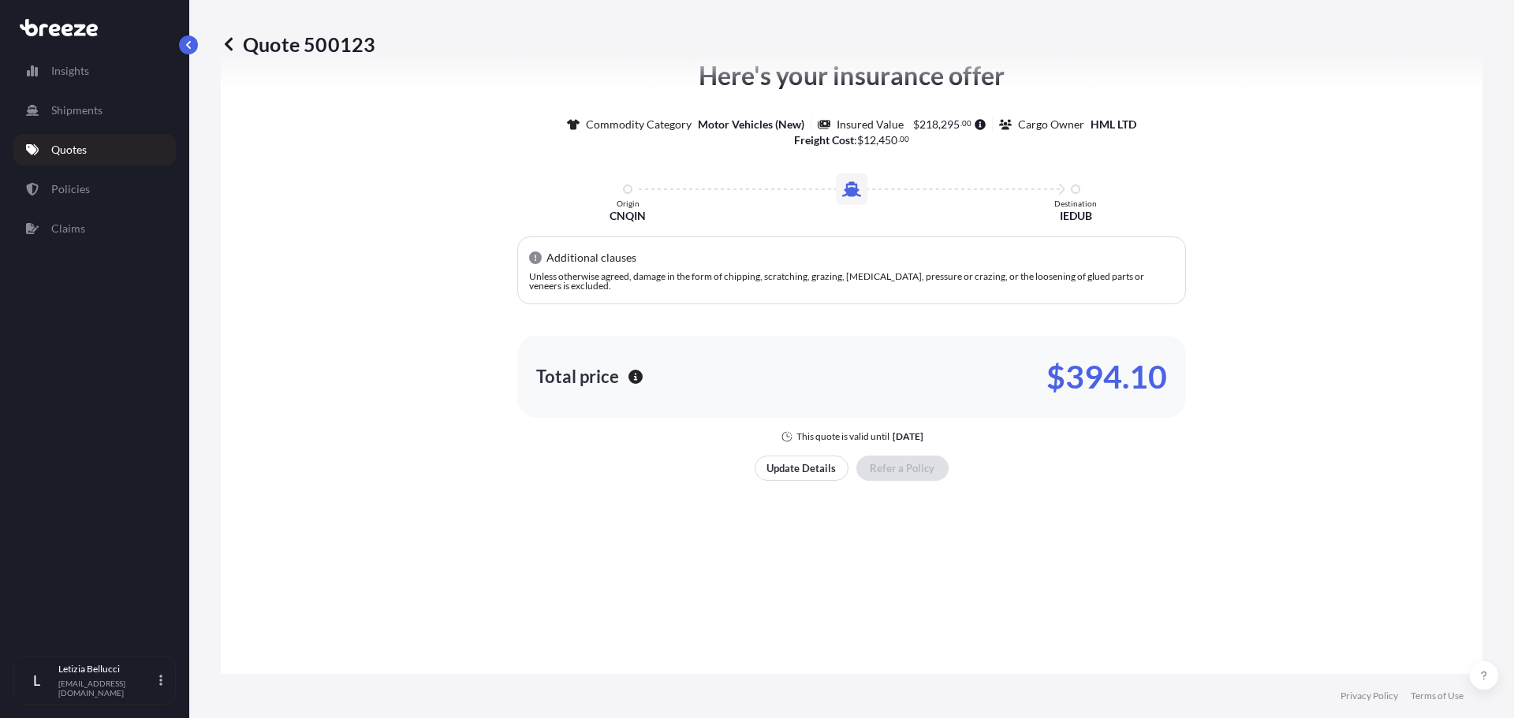
scroll to position [922, 0]
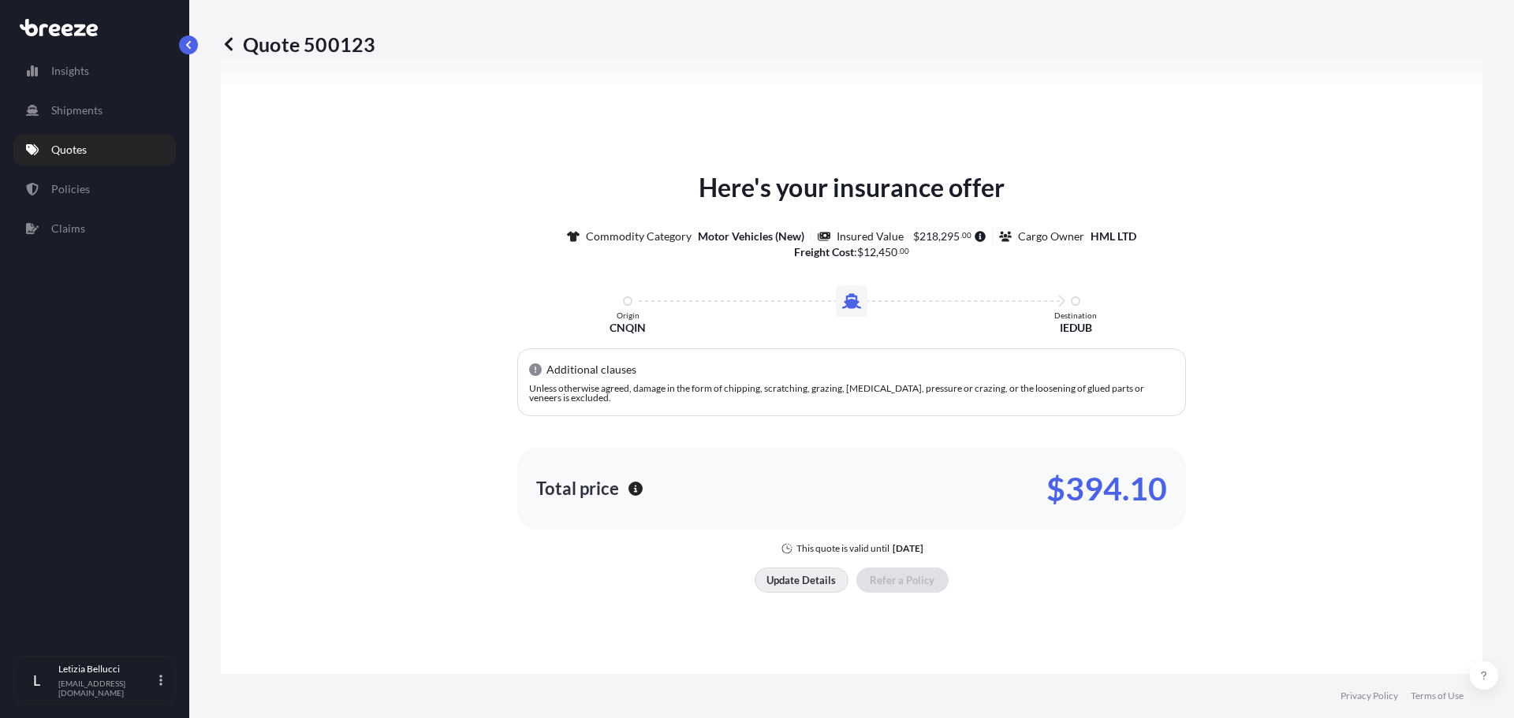
click at [810, 576] on p "Update Details" at bounding box center [800, 580] width 69 height 16
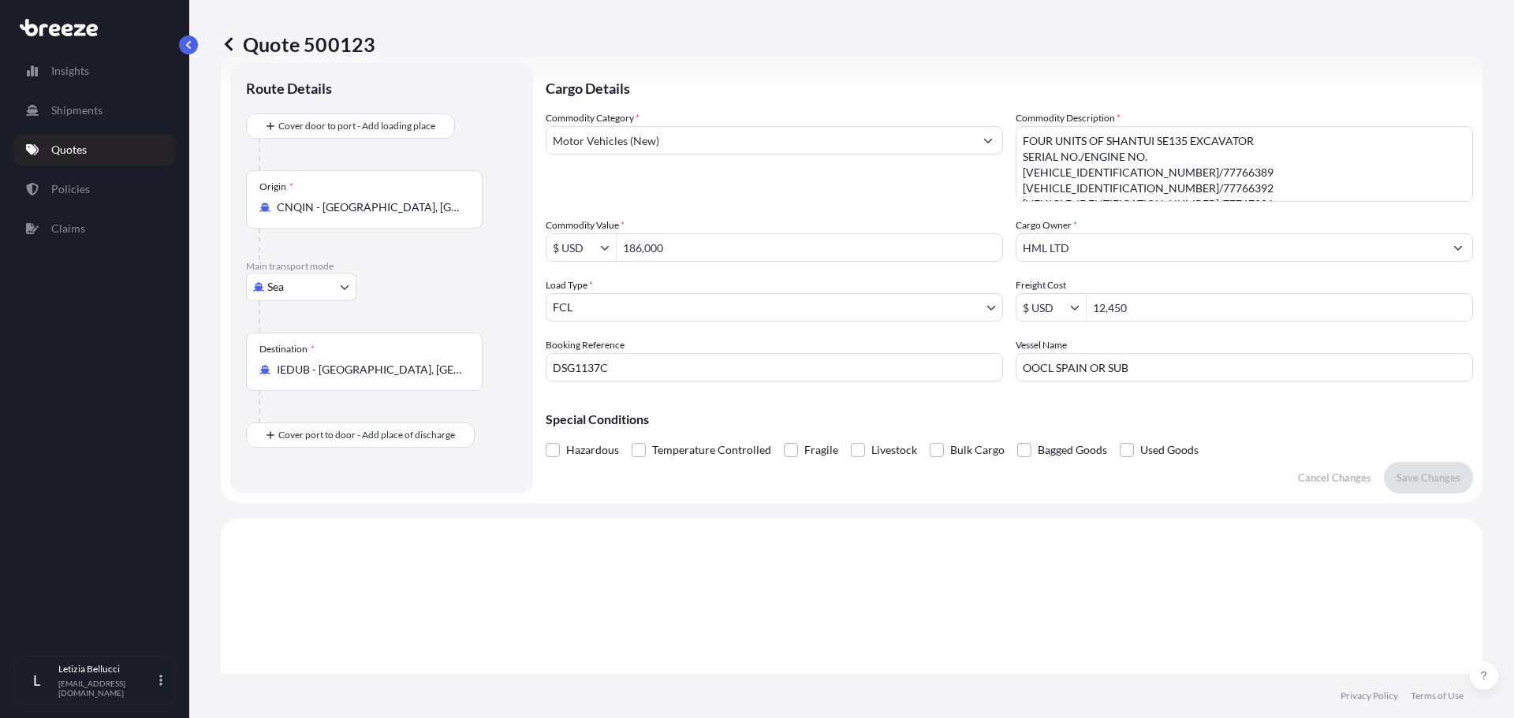
scroll to position [25, 0]
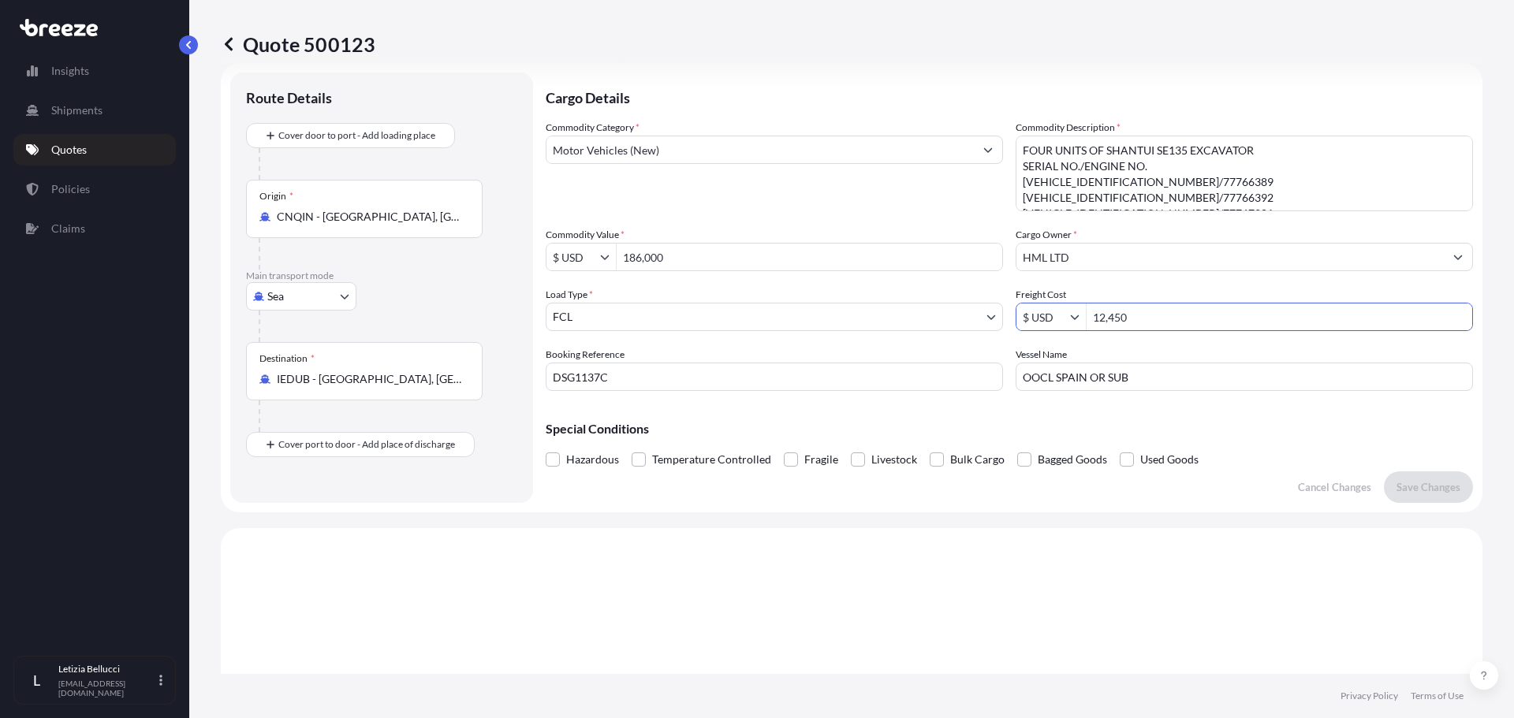
drag, startPoint x: 1129, startPoint y: 315, endPoint x: 1074, endPoint y: 312, distance: 55.2
click at [1074, 312] on div "$ USD 12,450" at bounding box center [1243, 317] width 457 height 28
type input "20,300"
click at [1384, 471] on button "Save Changes" at bounding box center [1428, 487] width 89 height 32
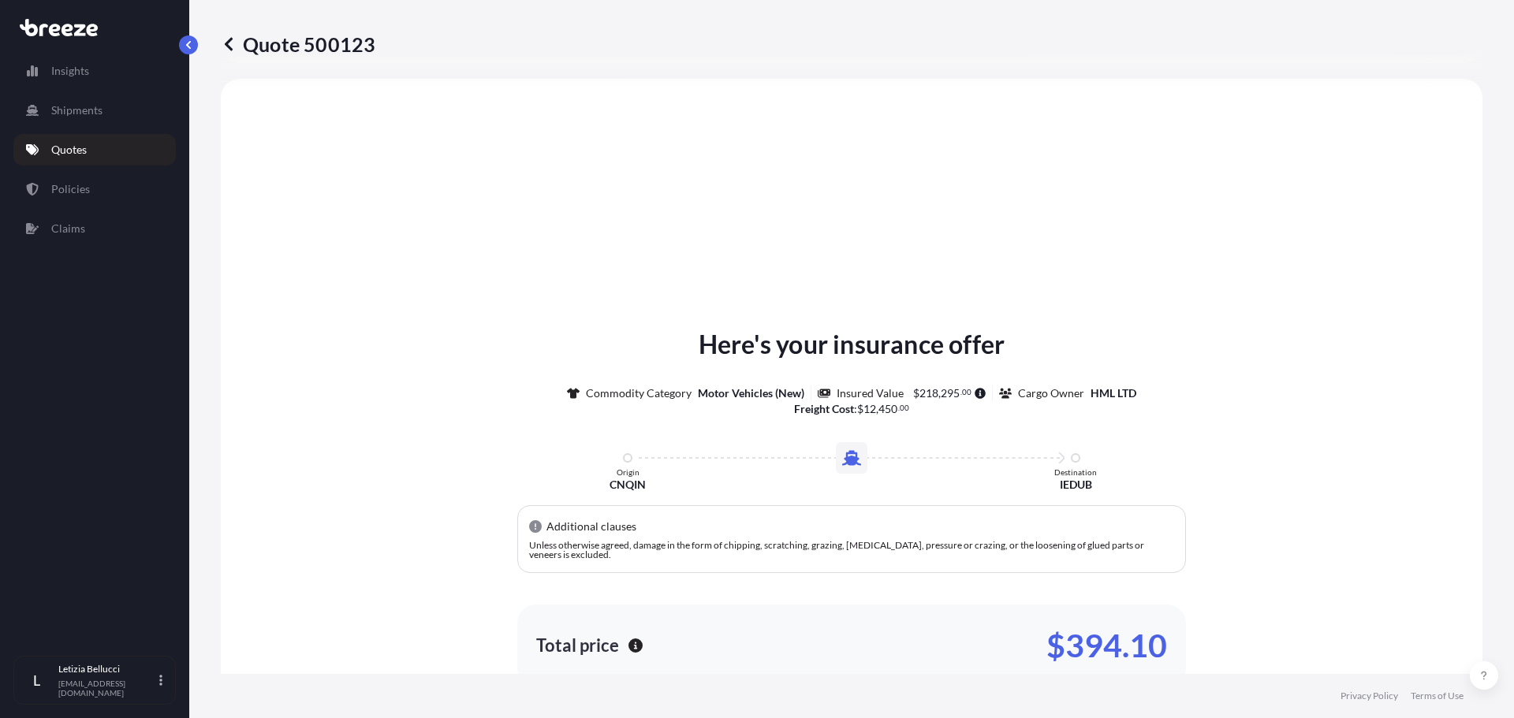
select select "Sea"
select select "2"
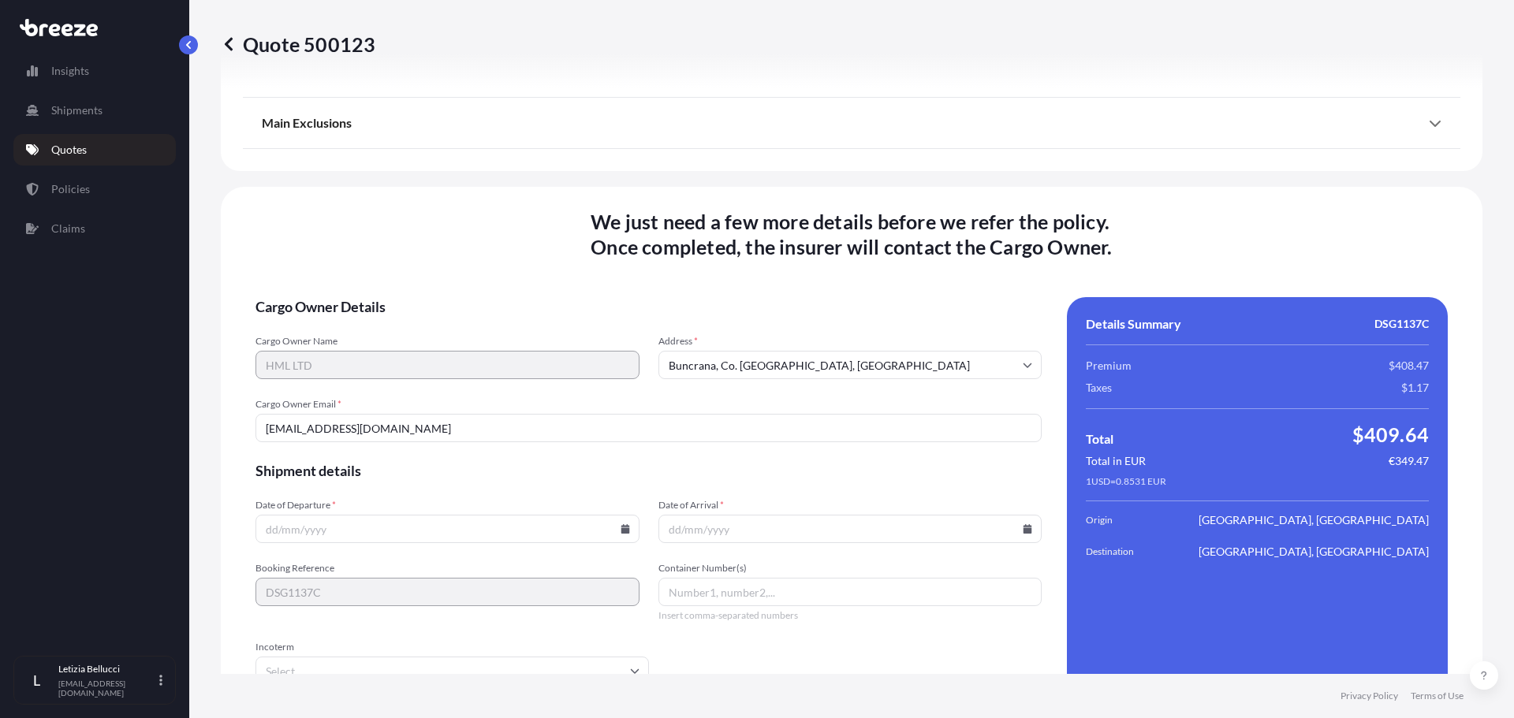
scroll to position [2025, 0]
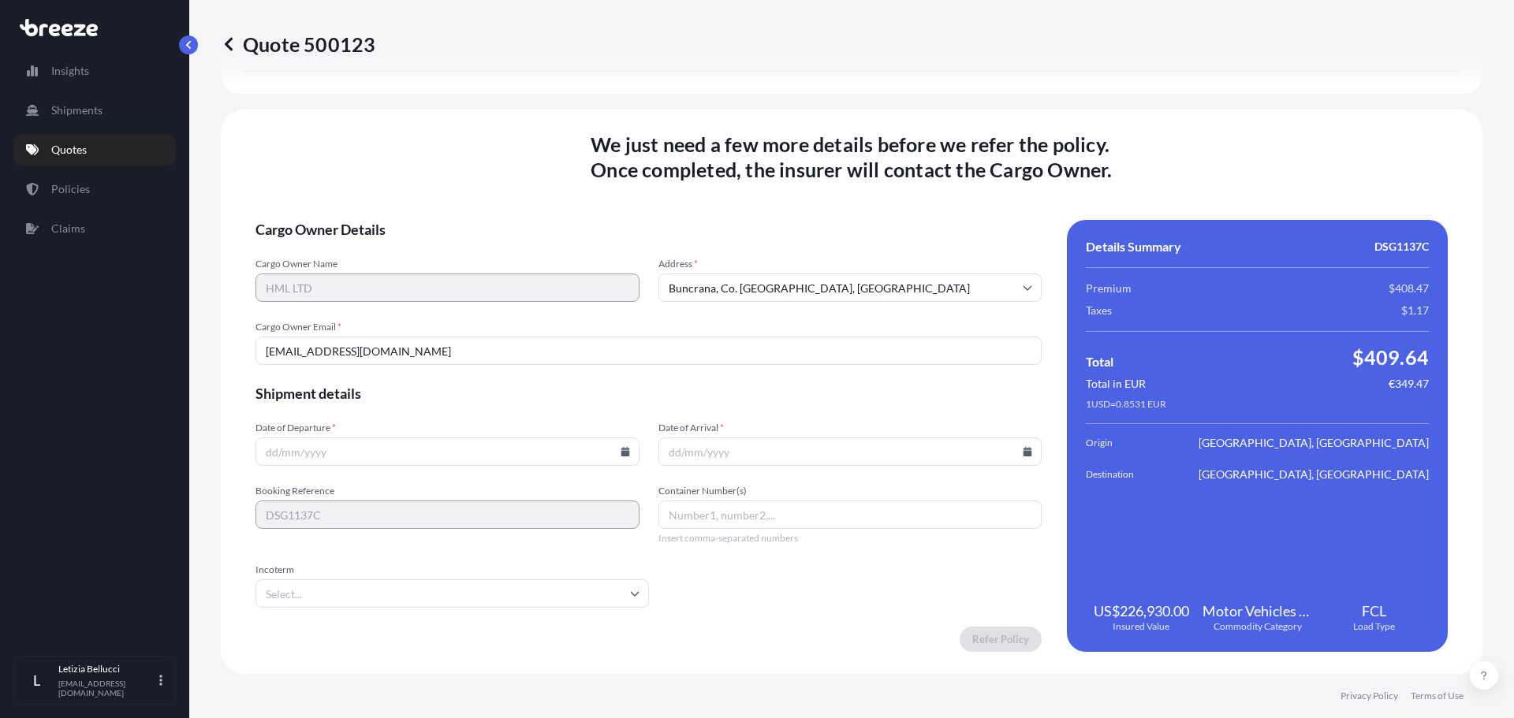
click at [332, 456] on input "Date of Departure *" at bounding box center [447, 452] width 384 height 28
type input "[DATE]"
paste input "TLLU1478053"
click at [744, 517] on input "TLLU1478053," at bounding box center [850, 515] width 384 height 28
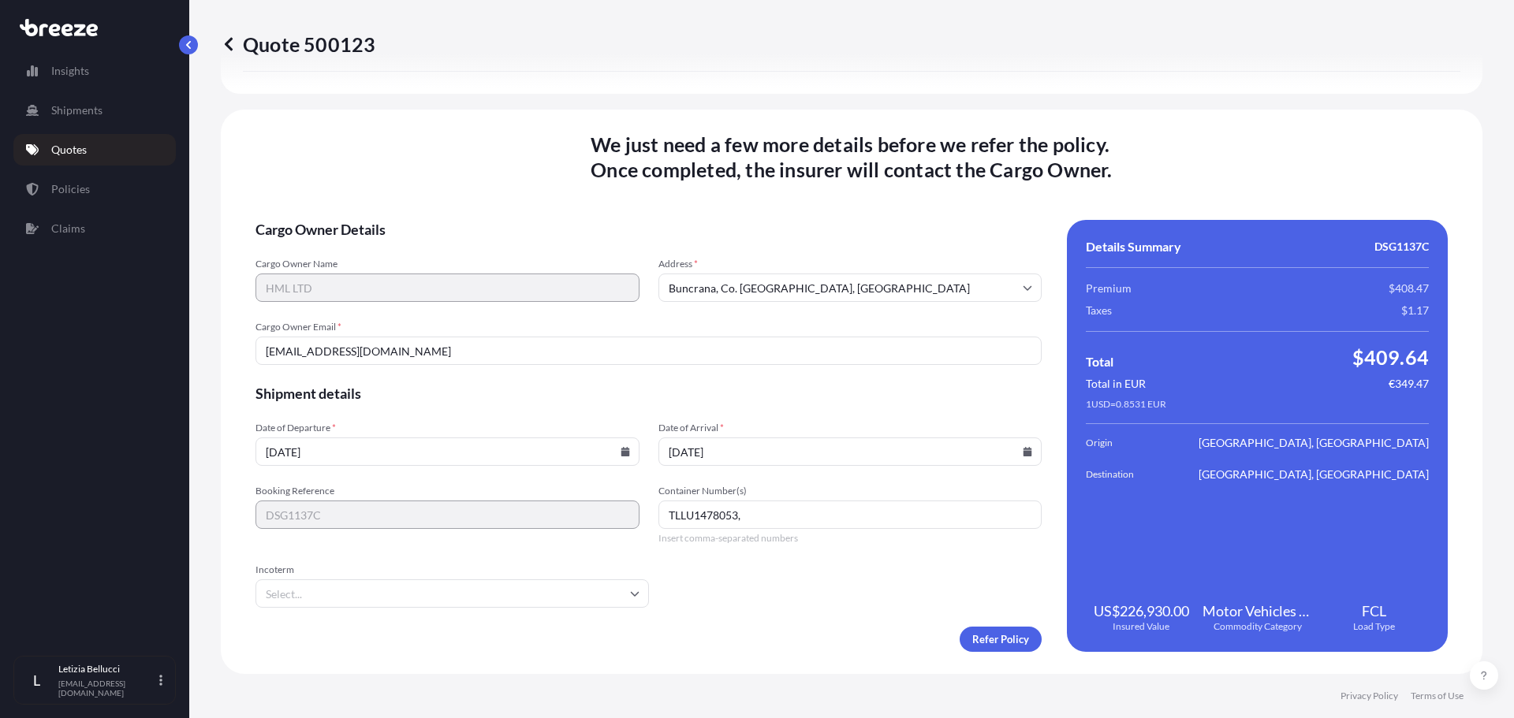
paste input "TRIU0796930"
type input "TLLU1478053, TRIU0796930"
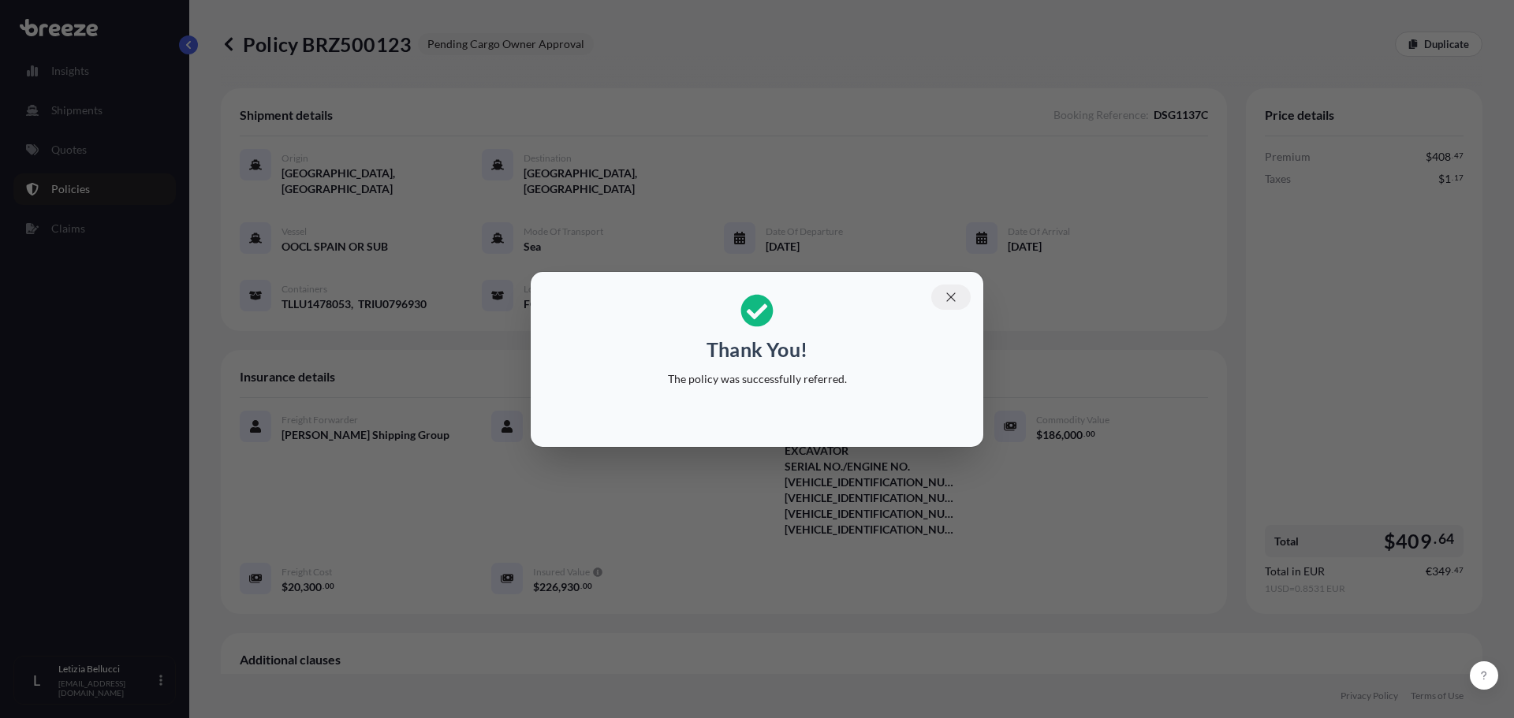
click at [943, 297] on button "button" at bounding box center [950, 297] width 39 height 25
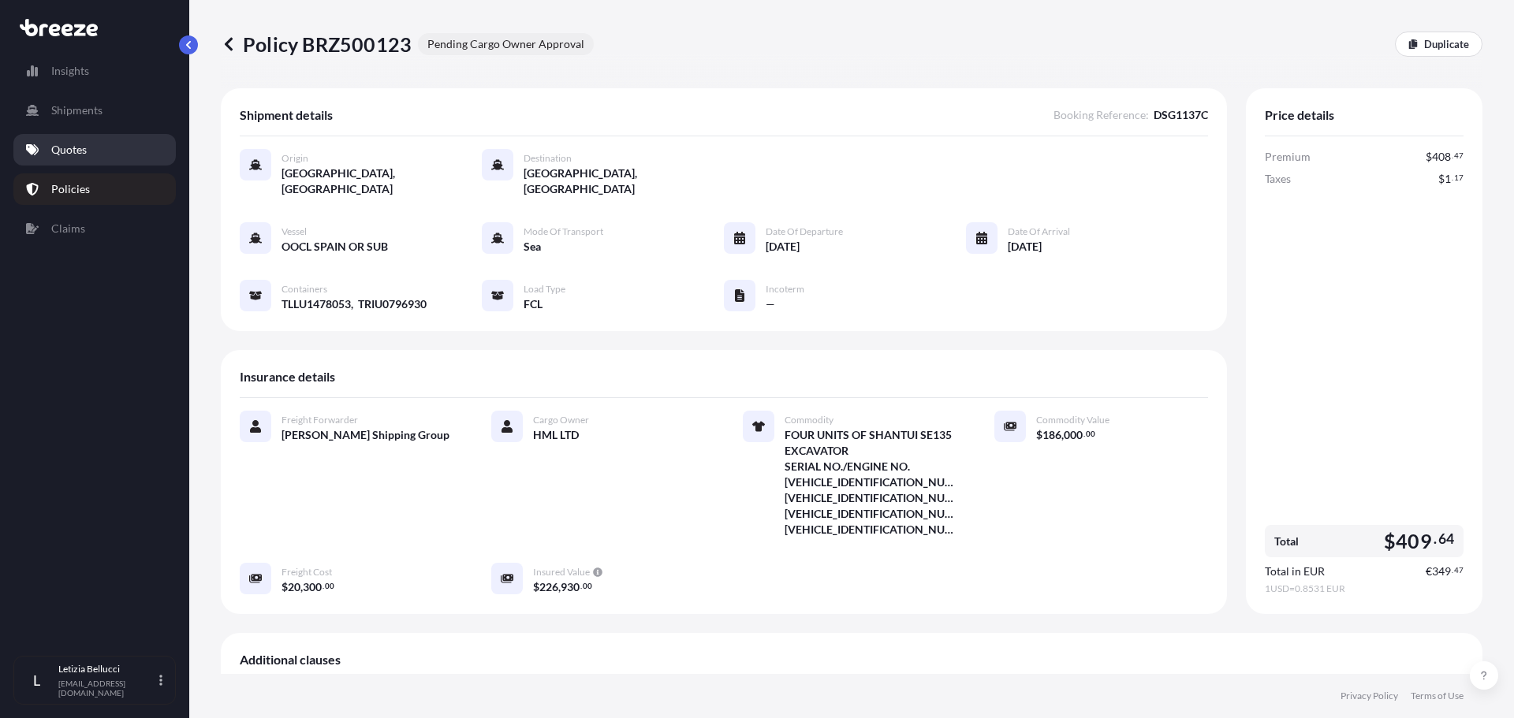
click at [59, 156] on p "Quotes" at bounding box center [68, 150] width 35 height 16
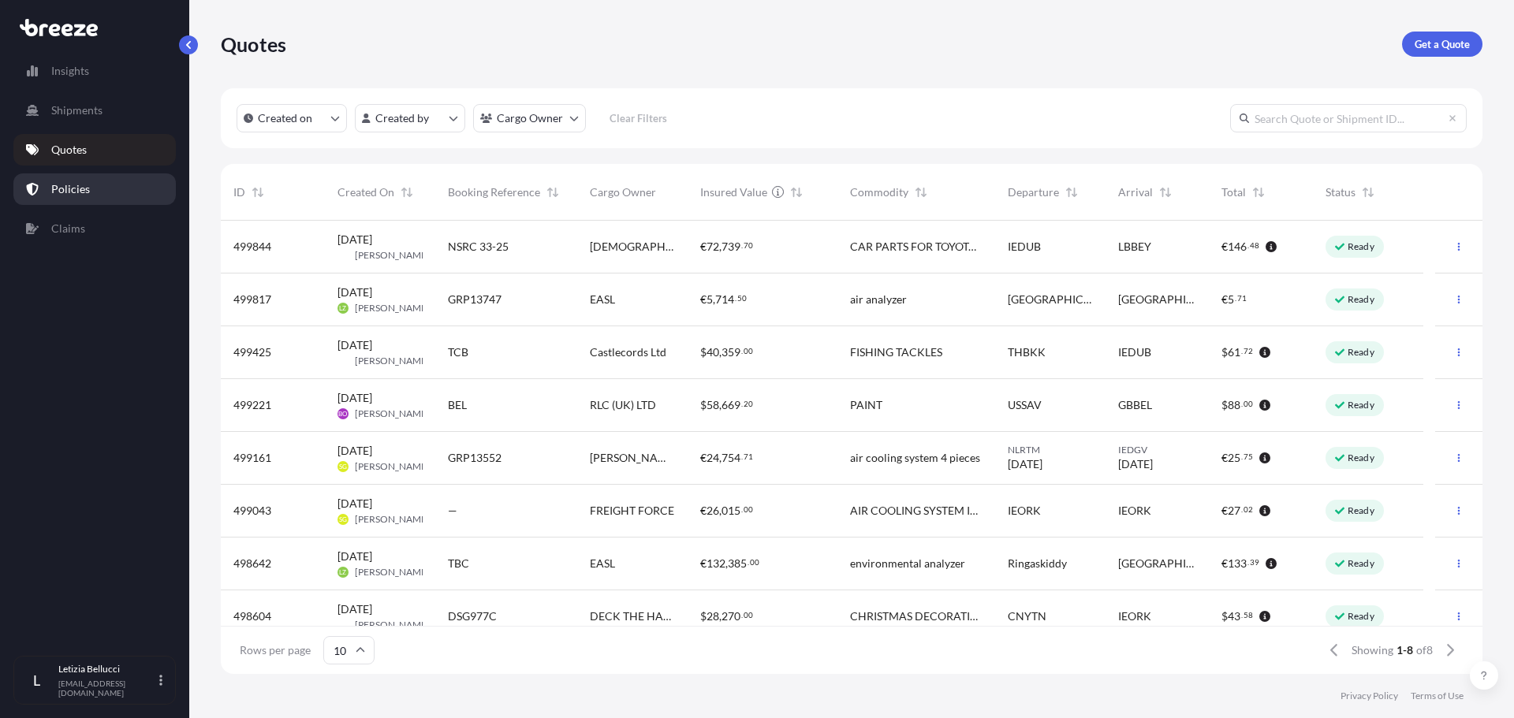
click at [88, 195] on link "Policies" at bounding box center [94, 189] width 162 height 32
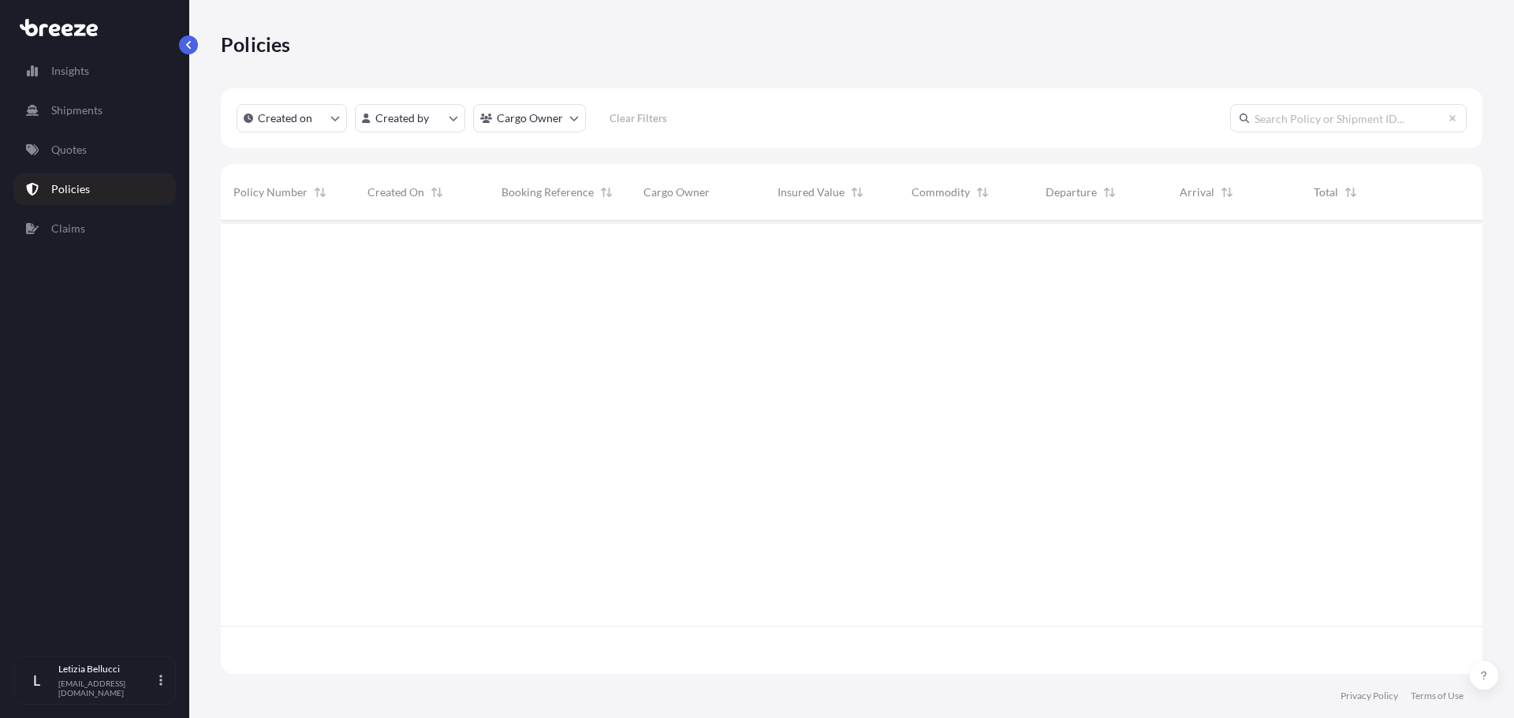
scroll to position [450, 1250]
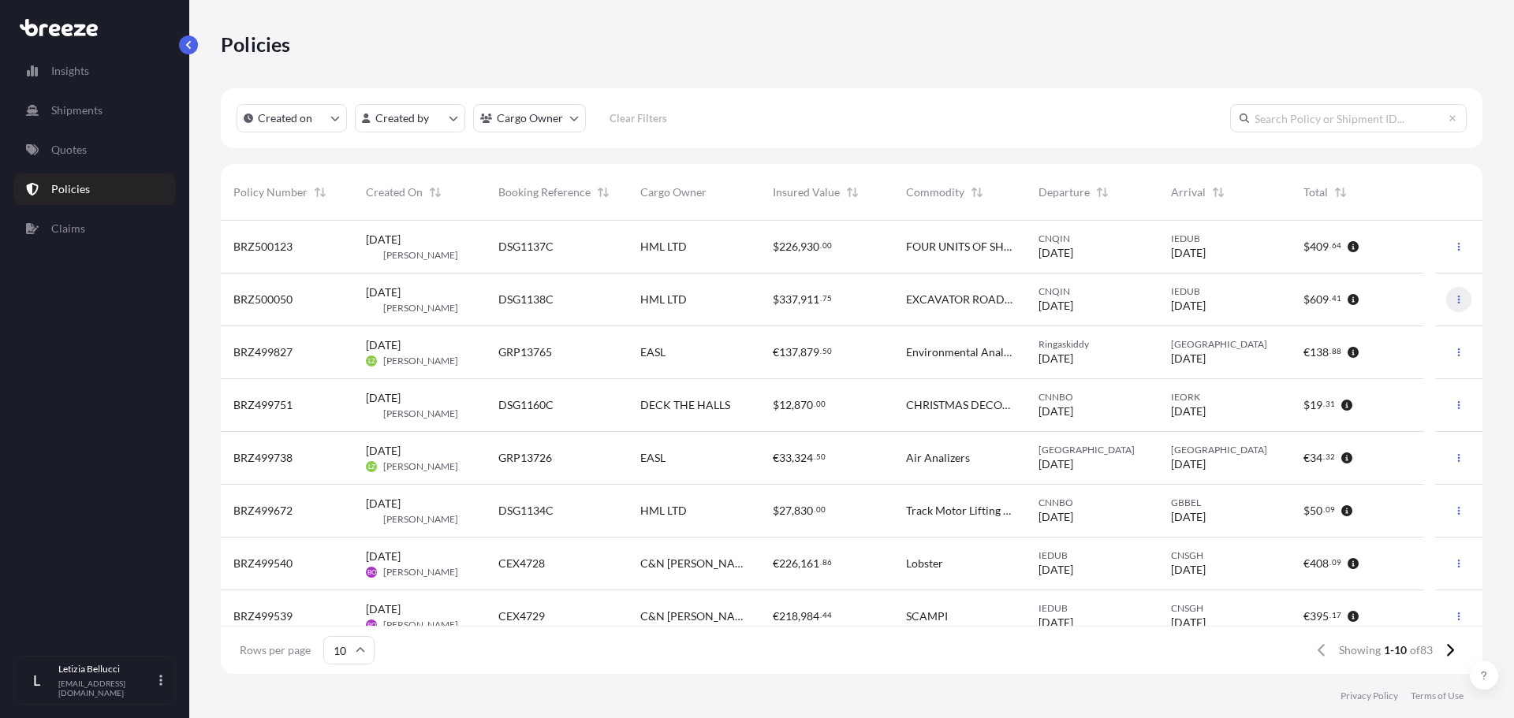
click at [1446, 292] on button "button" at bounding box center [1458, 299] width 25 height 25
click at [376, 288] on span "[DATE]" at bounding box center [383, 293] width 35 height 16
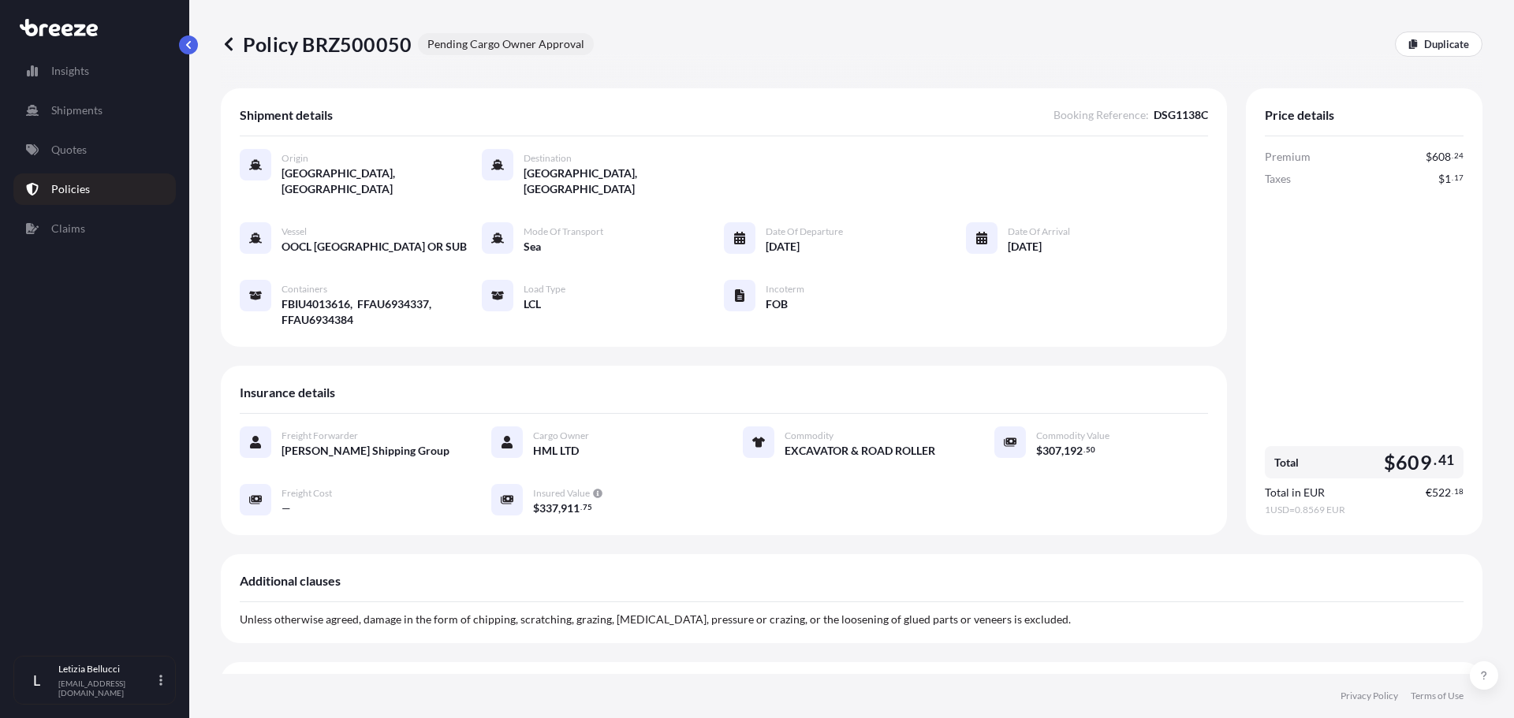
click at [306, 500] on div "—" at bounding box center [367, 508] width 172 height 17
drag, startPoint x: 285, startPoint y: 474, endPoint x: 289, endPoint y: 495, distance: 21.8
click at [289, 495] on div "Freight Cost —" at bounding box center [367, 500] width 172 height 32
